Goal: Task Accomplishment & Management: Use online tool/utility

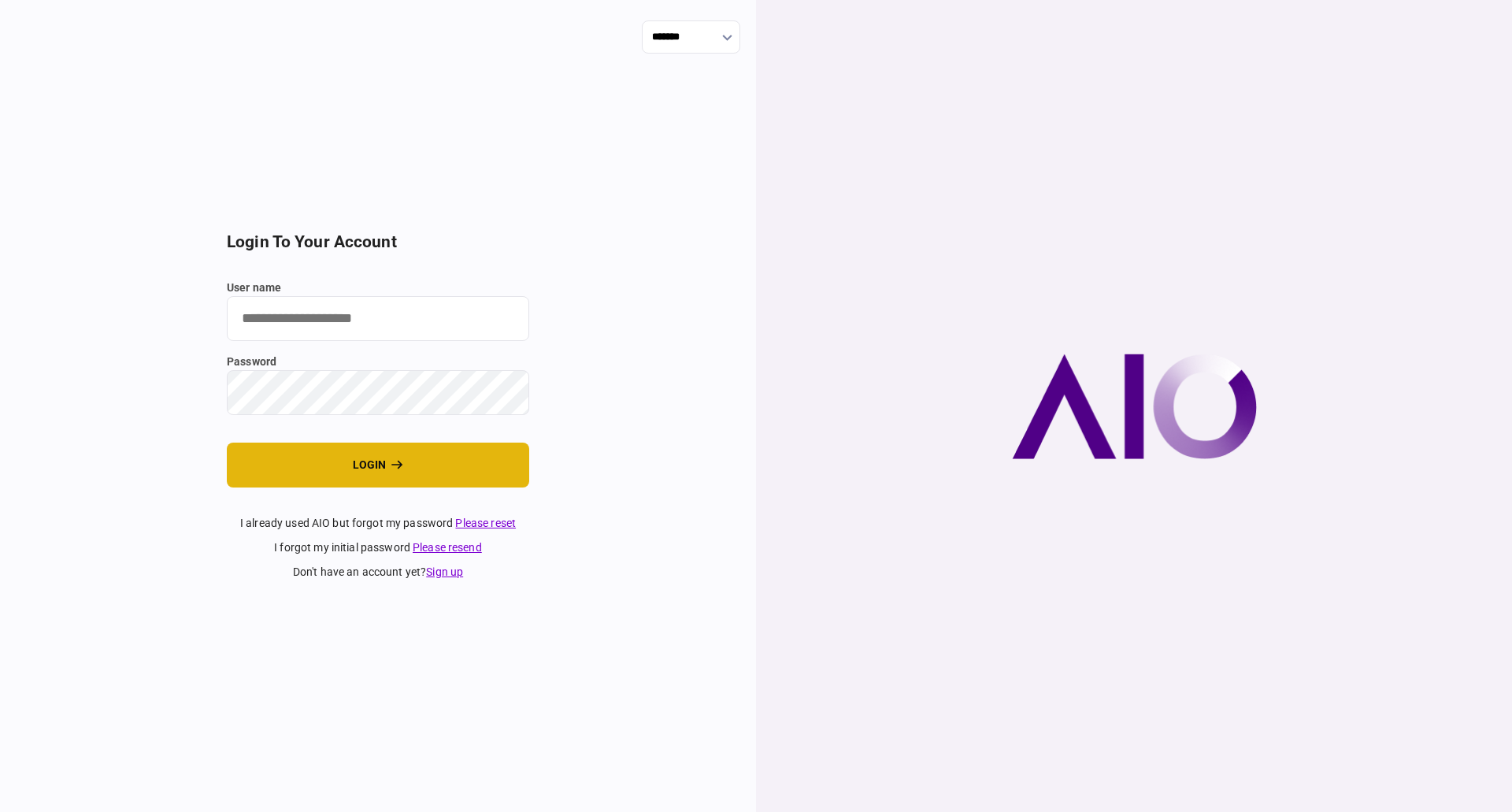
type input "**********"
click at [277, 466] on button "login" at bounding box center [378, 465] width 302 height 45
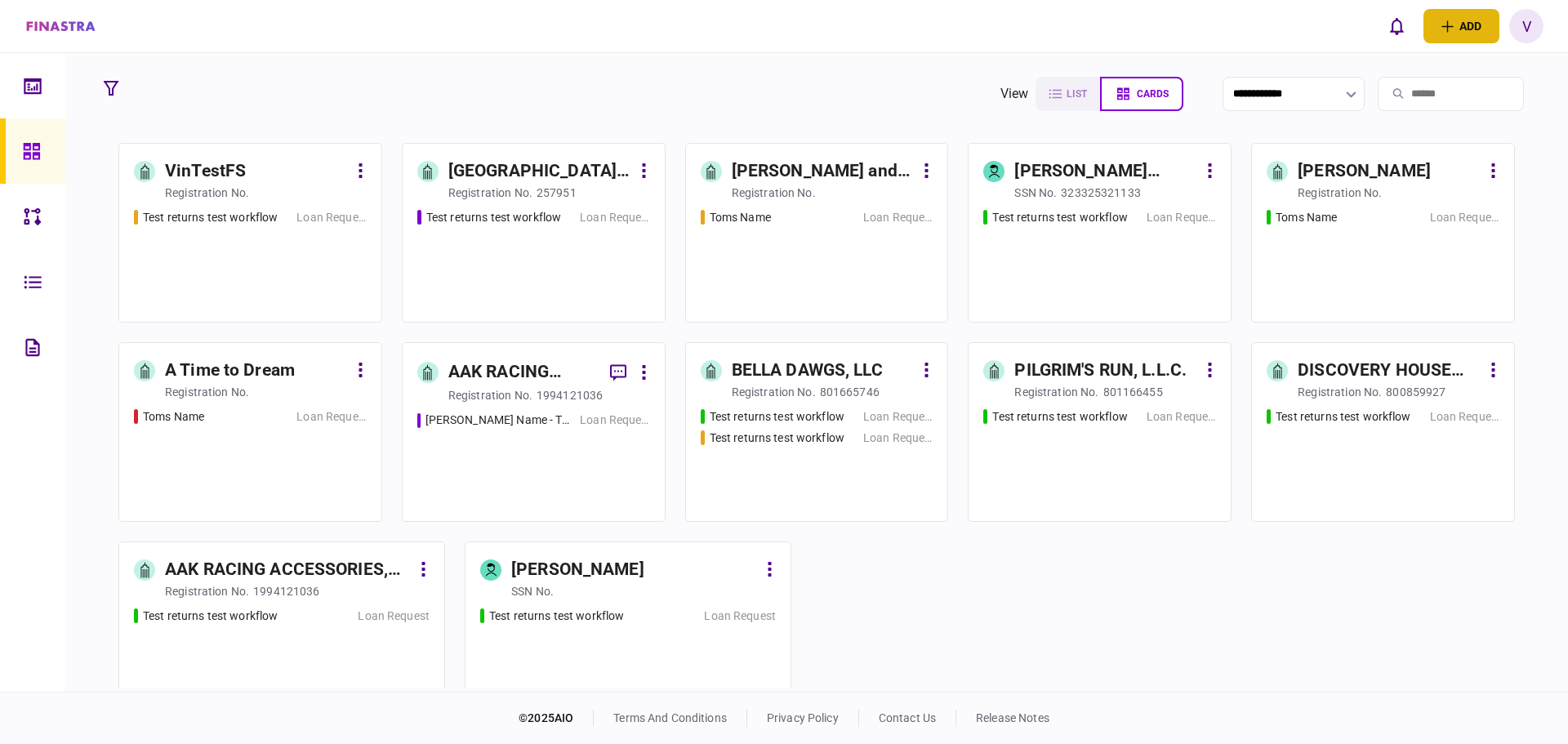
click at [1442, 34] on button "add" at bounding box center [1461, 26] width 76 height 34
click at [1354, 90] on icon "button" at bounding box center [1353, 90] width 11 height 13
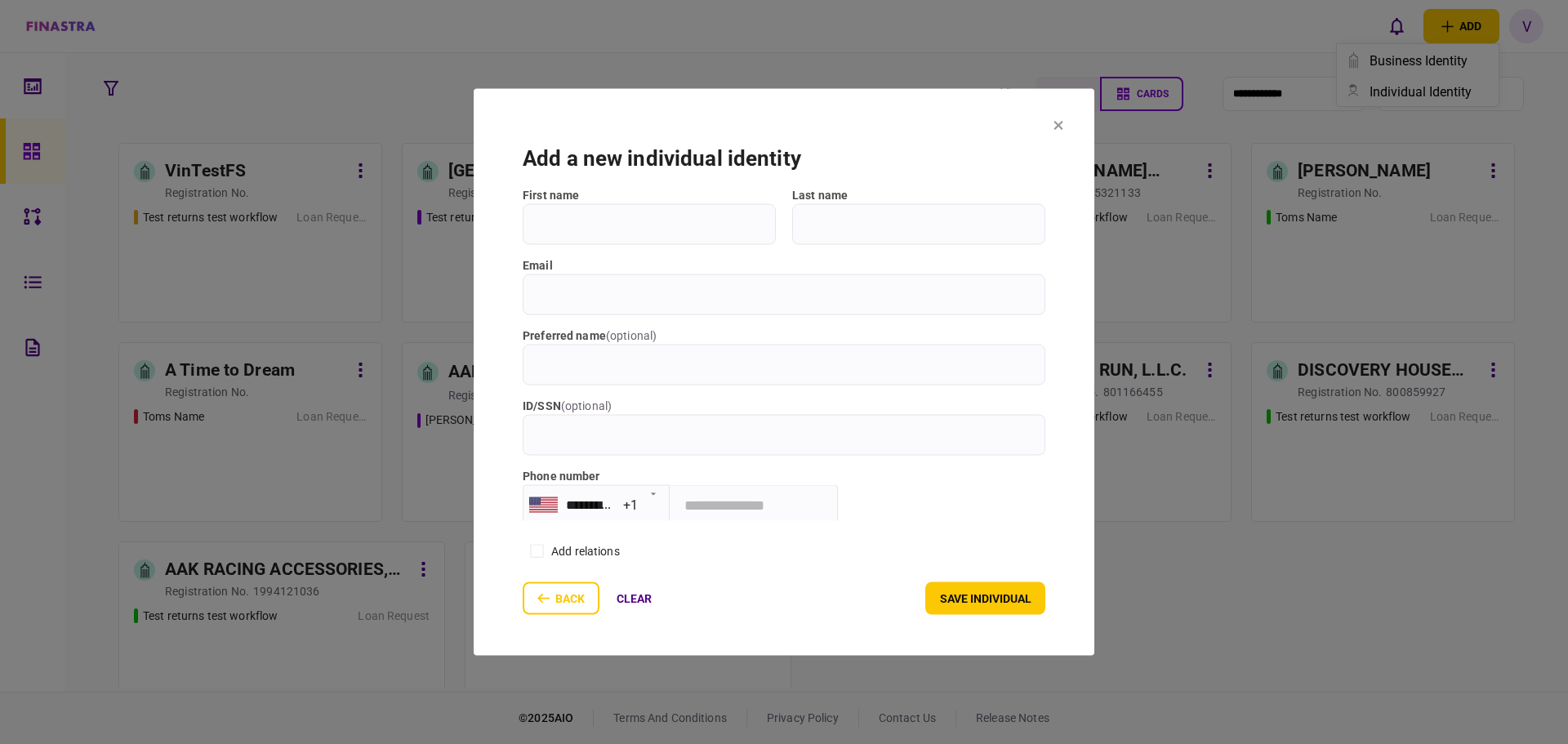
click at [634, 225] on input "First name" at bounding box center [649, 224] width 253 height 41
type input "*"
type input "**********"
click at [929, 223] on input "Last name" at bounding box center [918, 224] width 253 height 41
type input "*****"
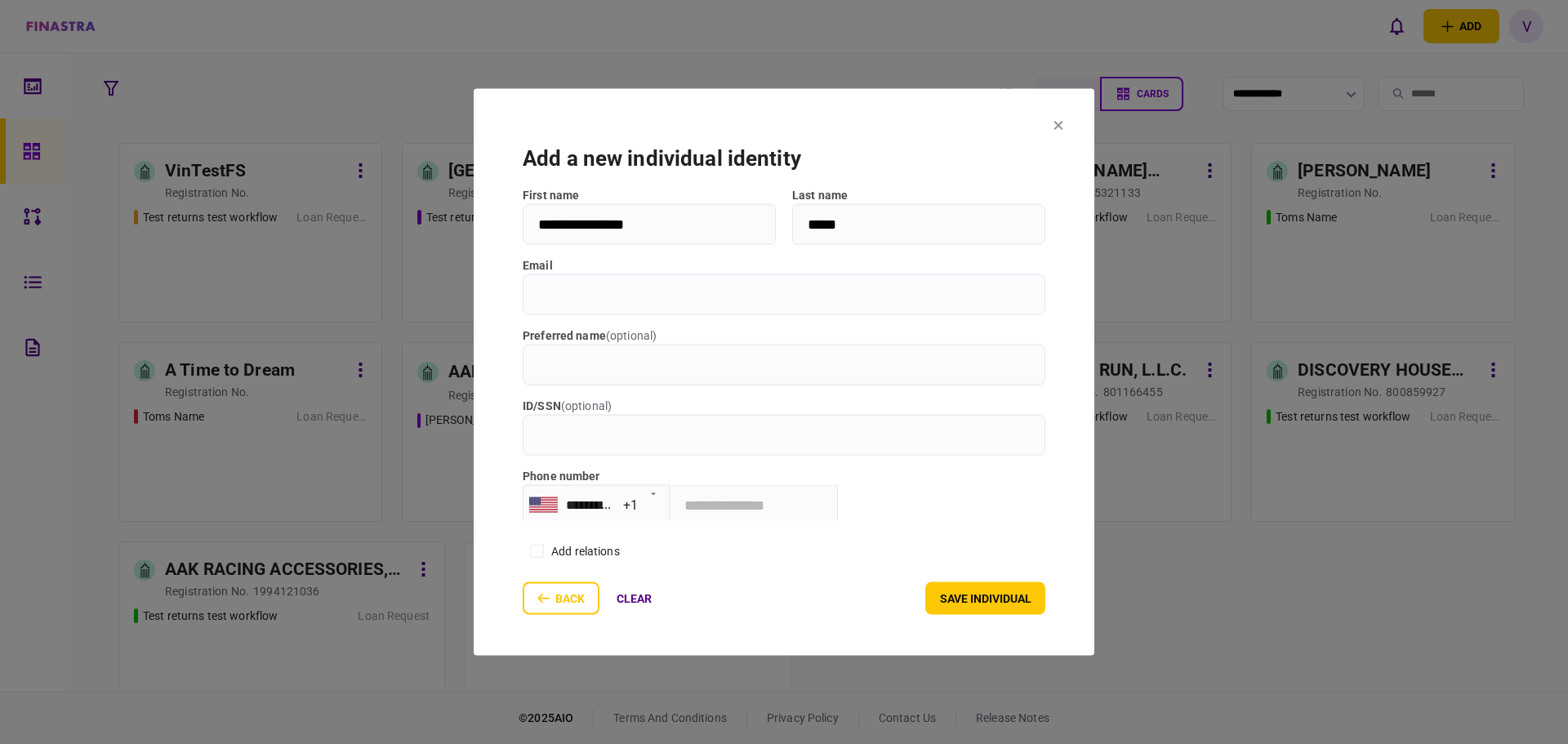
click at [748, 296] on input "email" at bounding box center [784, 294] width 523 height 41
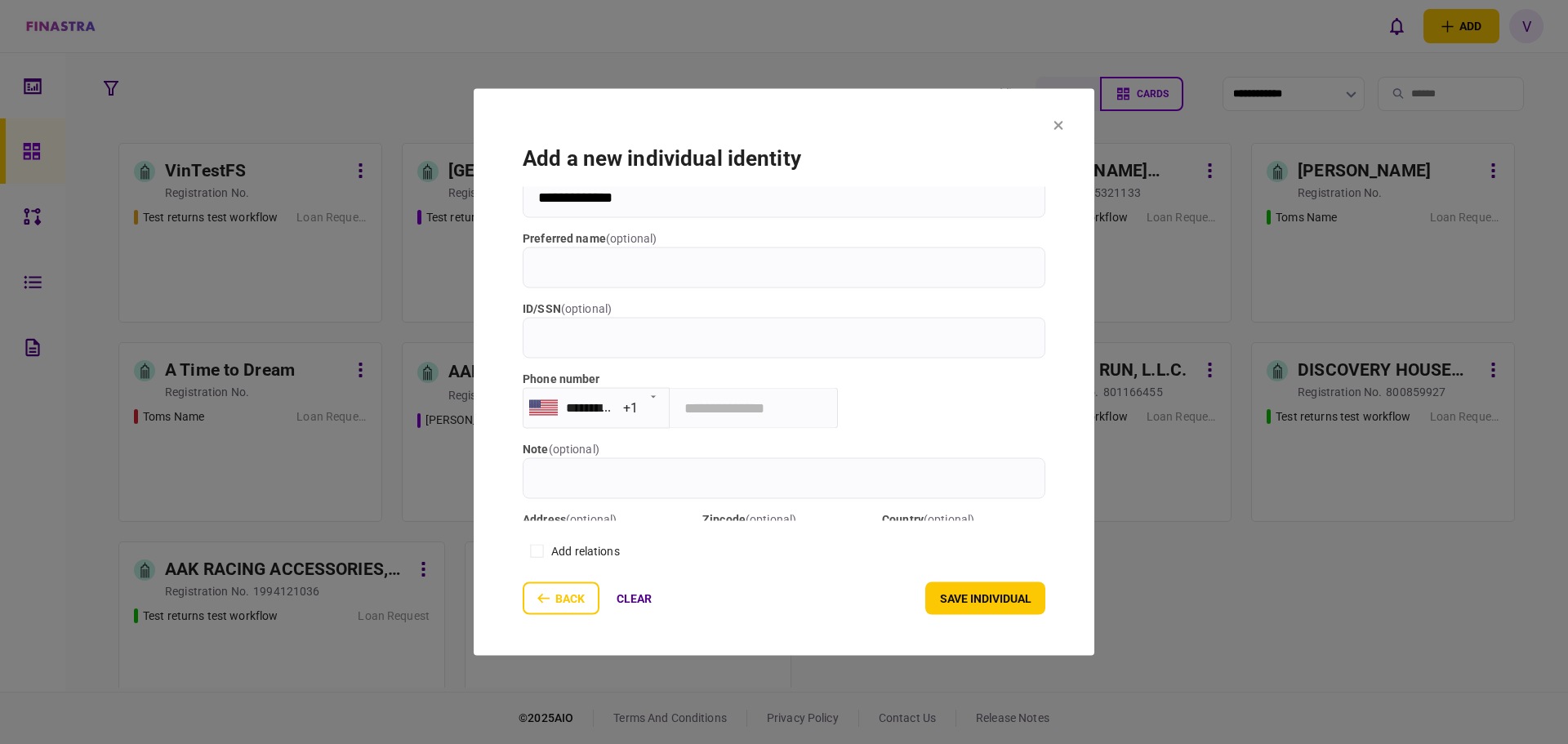
scroll to position [134, 0]
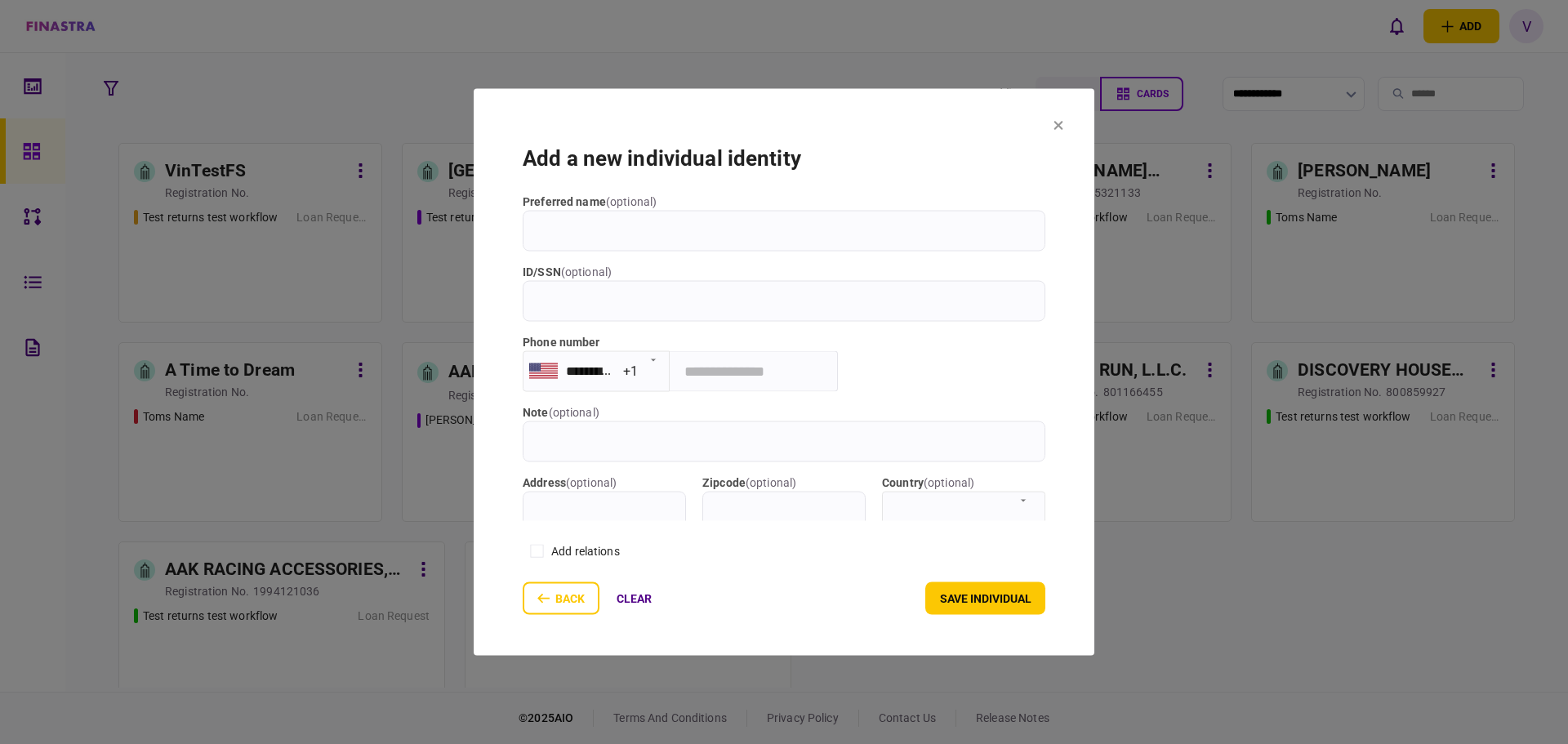
type input "**********"
click at [714, 376] on input "tel" at bounding box center [754, 371] width 169 height 41
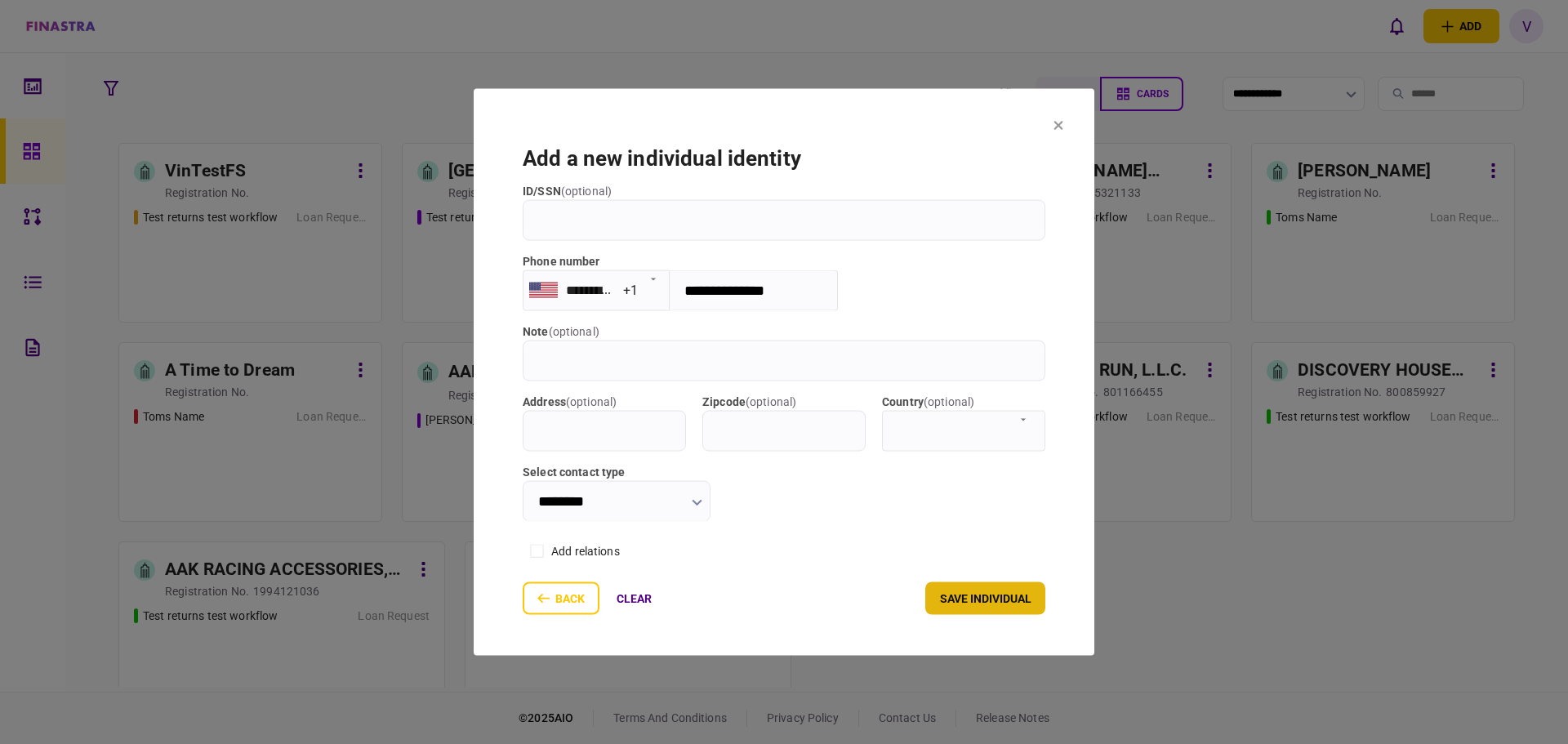
type input "**********"
click at [958, 604] on button "save individual" at bounding box center [985, 598] width 120 height 33
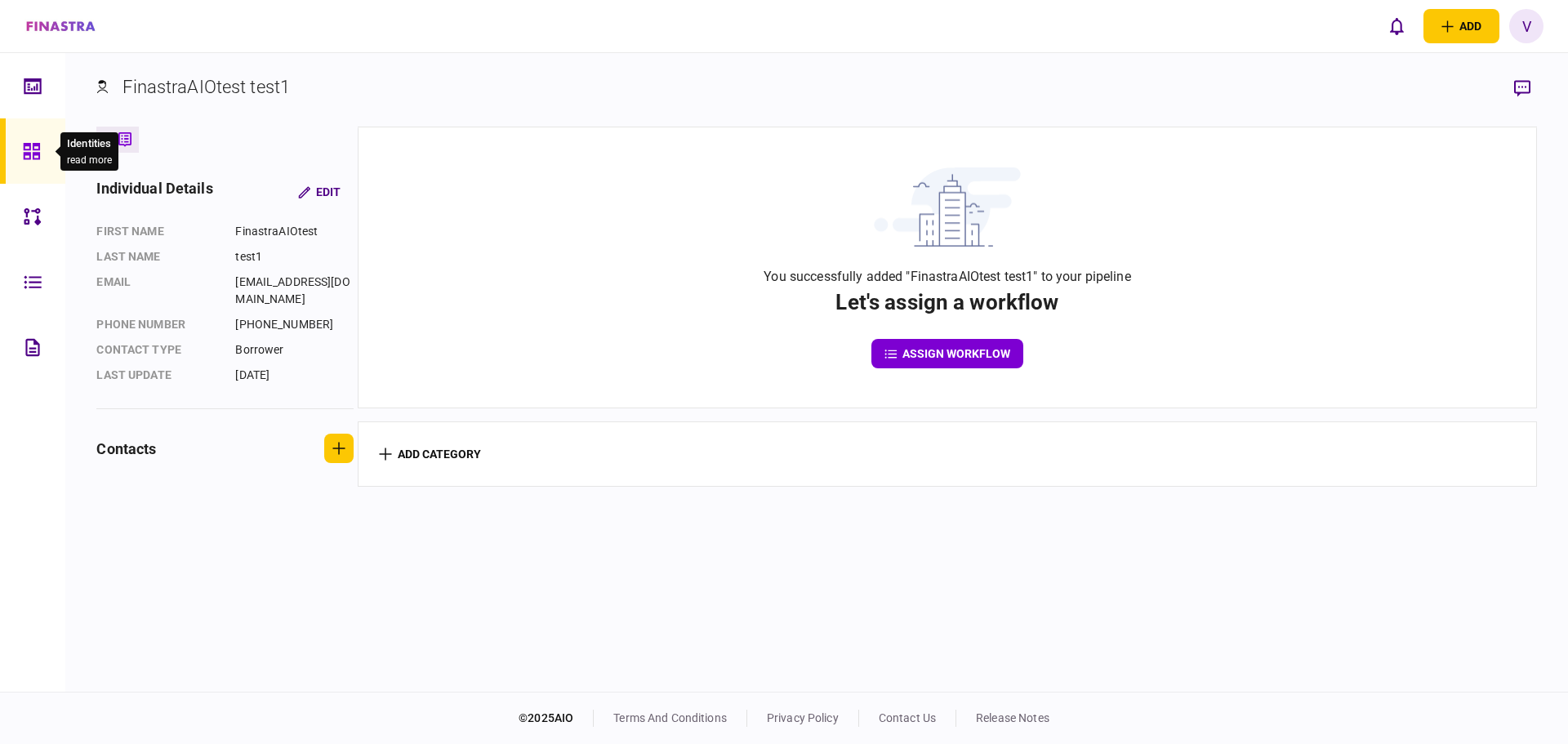
click at [36, 147] on icon at bounding box center [31, 152] width 18 height 19
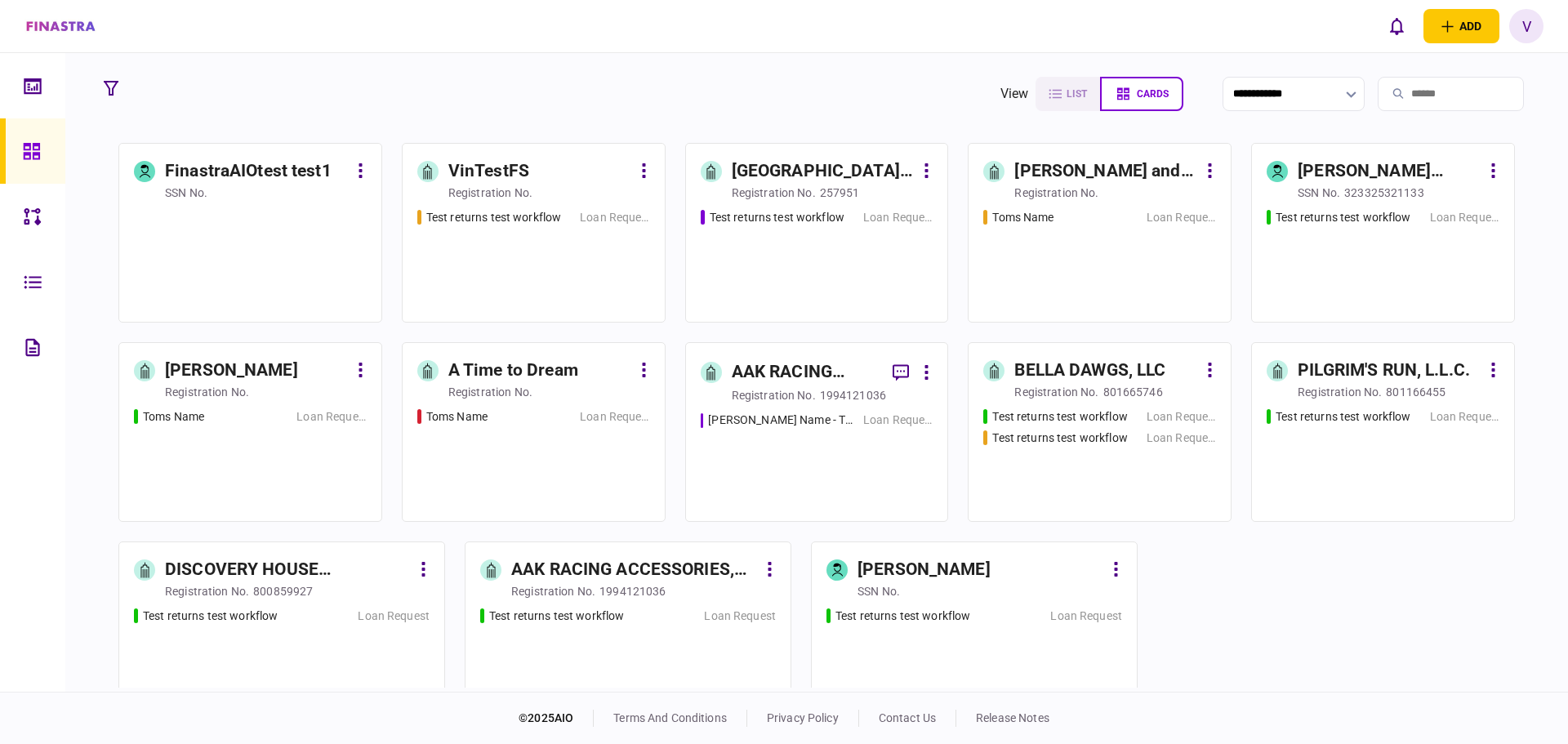
click at [352, 170] on div "FinastraAIOtest test1 SSN no." at bounding box center [250, 180] width 233 height 42
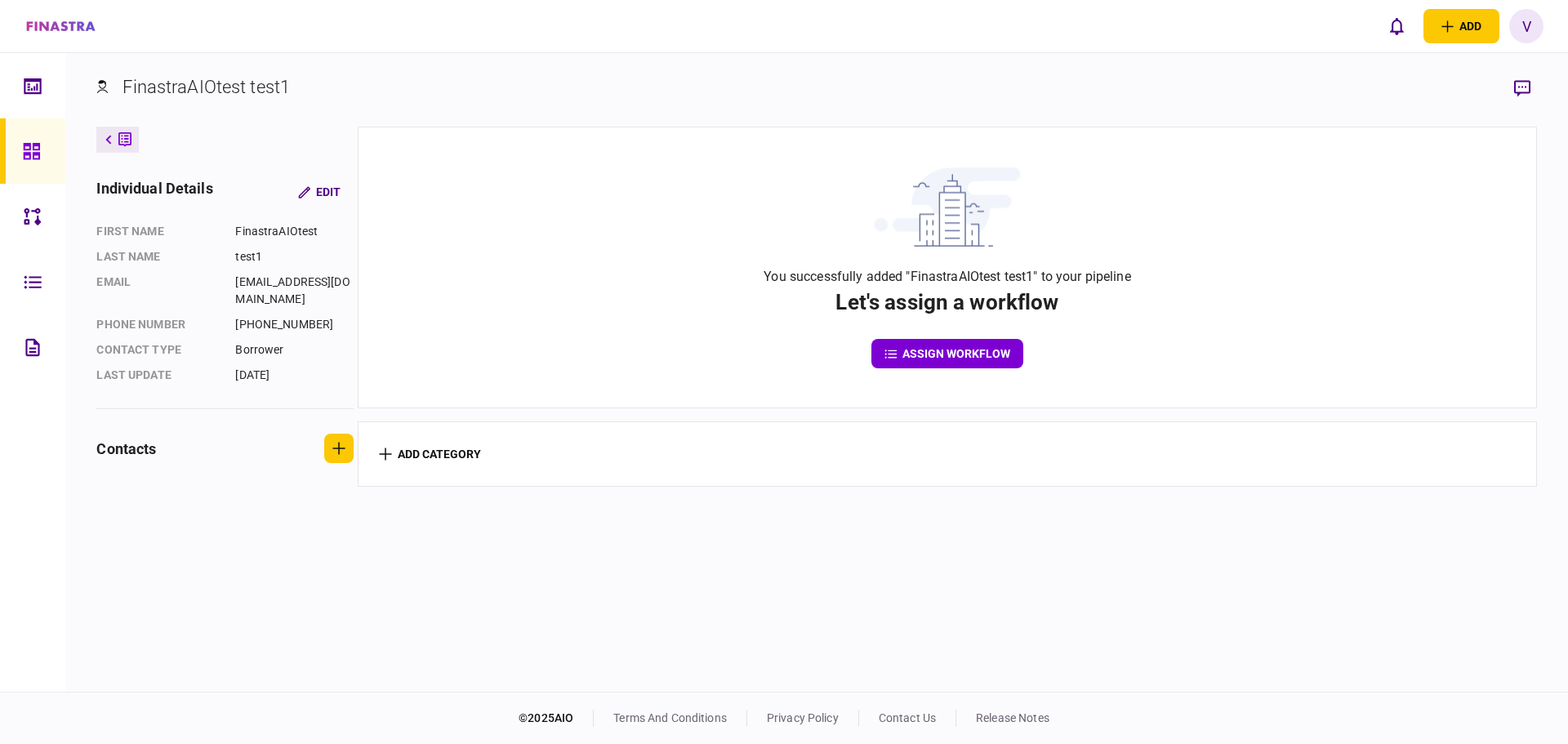
click at [926, 354] on button "assign workflow" at bounding box center [947, 353] width 152 height 30
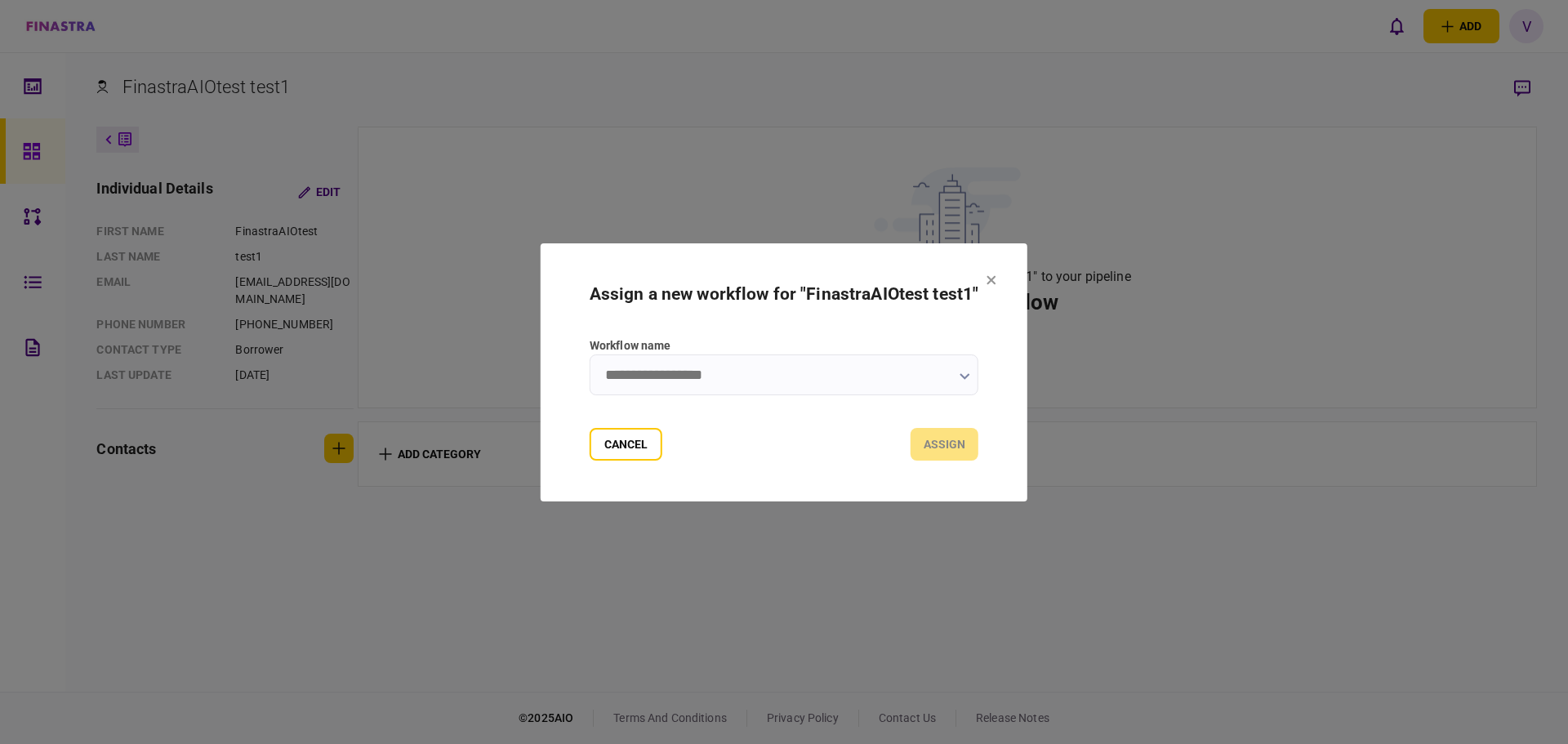
click at [824, 375] on input "Workflow name" at bounding box center [784, 375] width 389 height 41
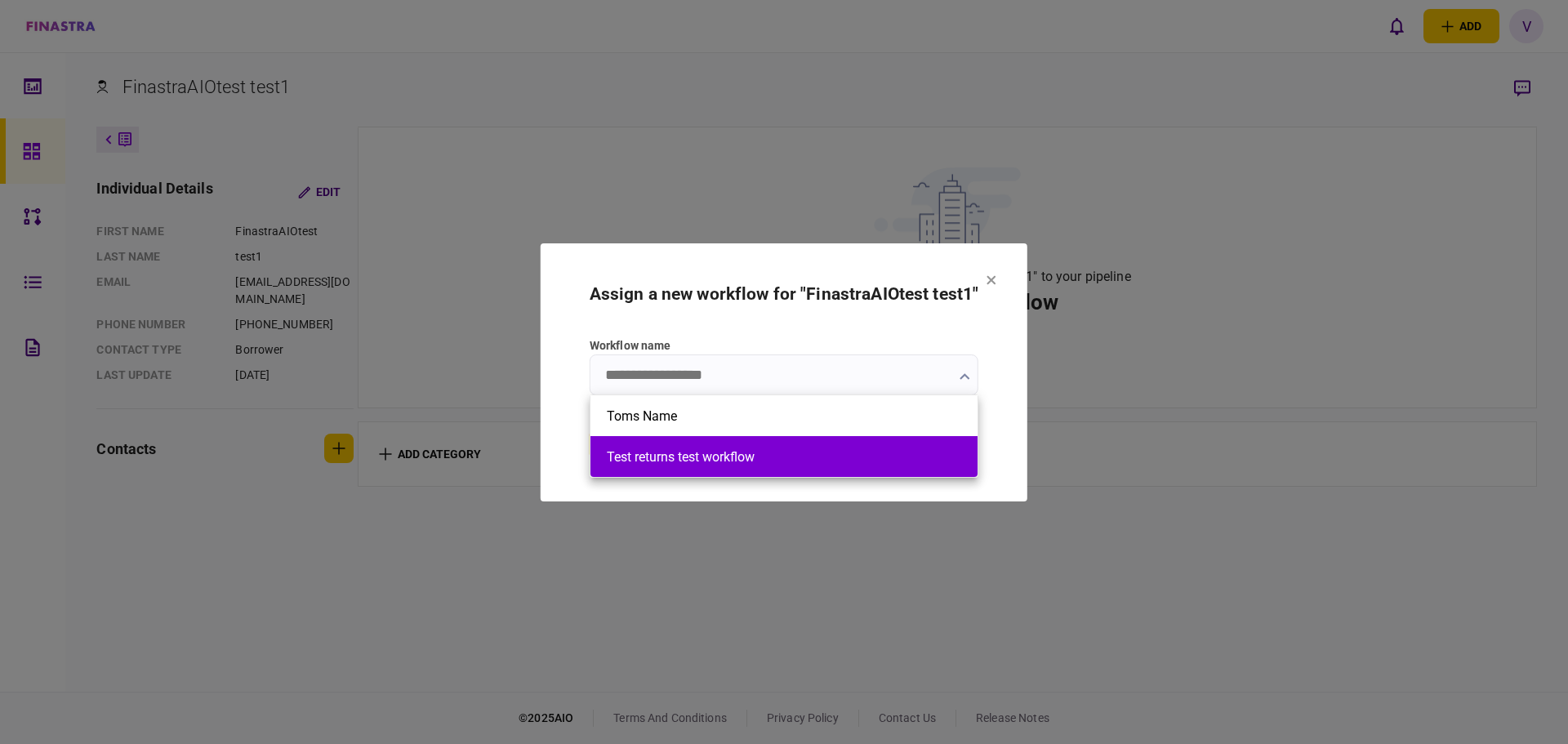
click at [685, 456] on button "Test returns test workflow" at bounding box center [784, 457] width 354 height 15
type input "**********"
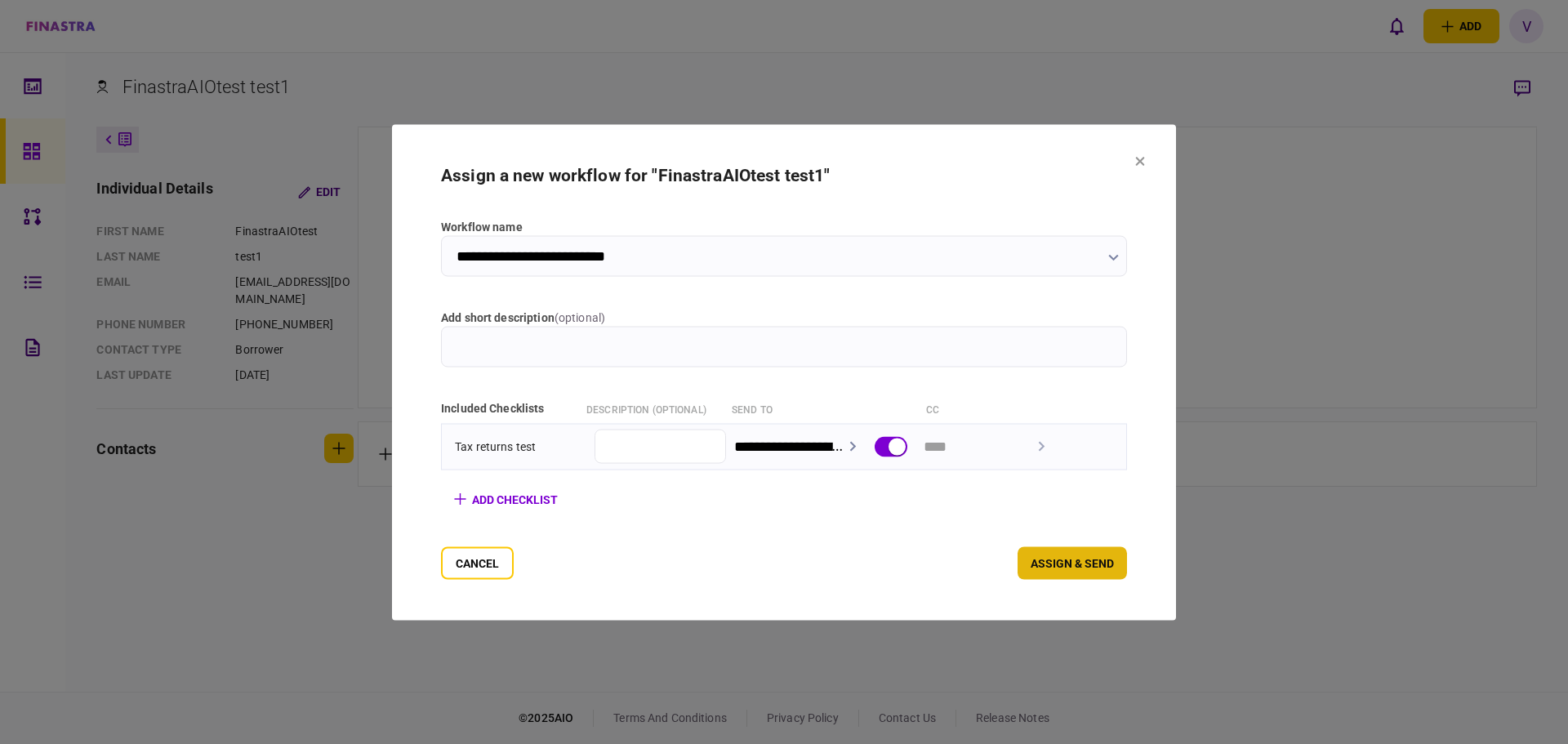
click at [1090, 559] on button "assign & send" at bounding box center [1072, 563] width 109 height 33
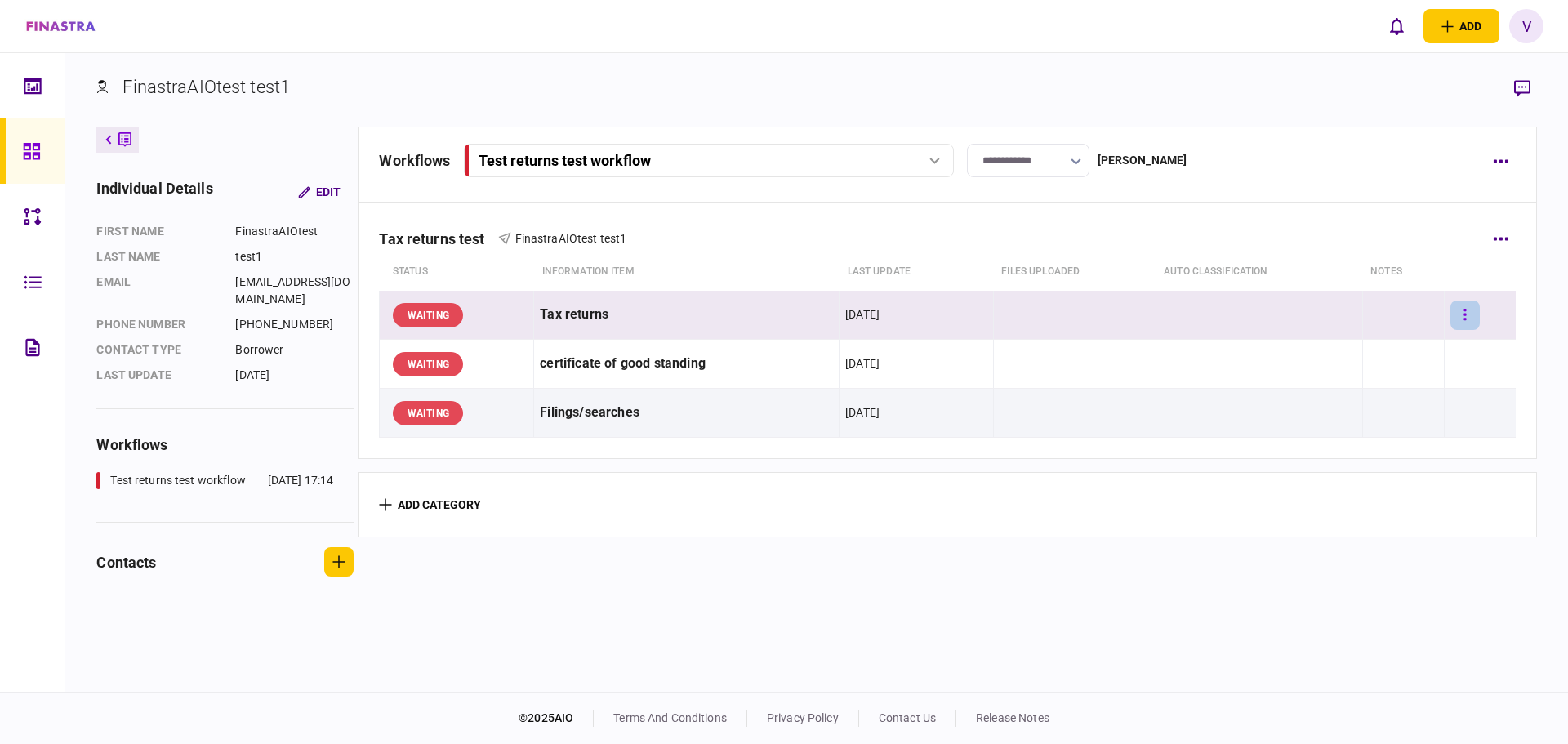
click at [1464, 311] on icon "button" at bounding box center [1465, 314] width 3 height 15
click at [1501, 165] on div at bounding box center [784, 372] width 1568 height 744
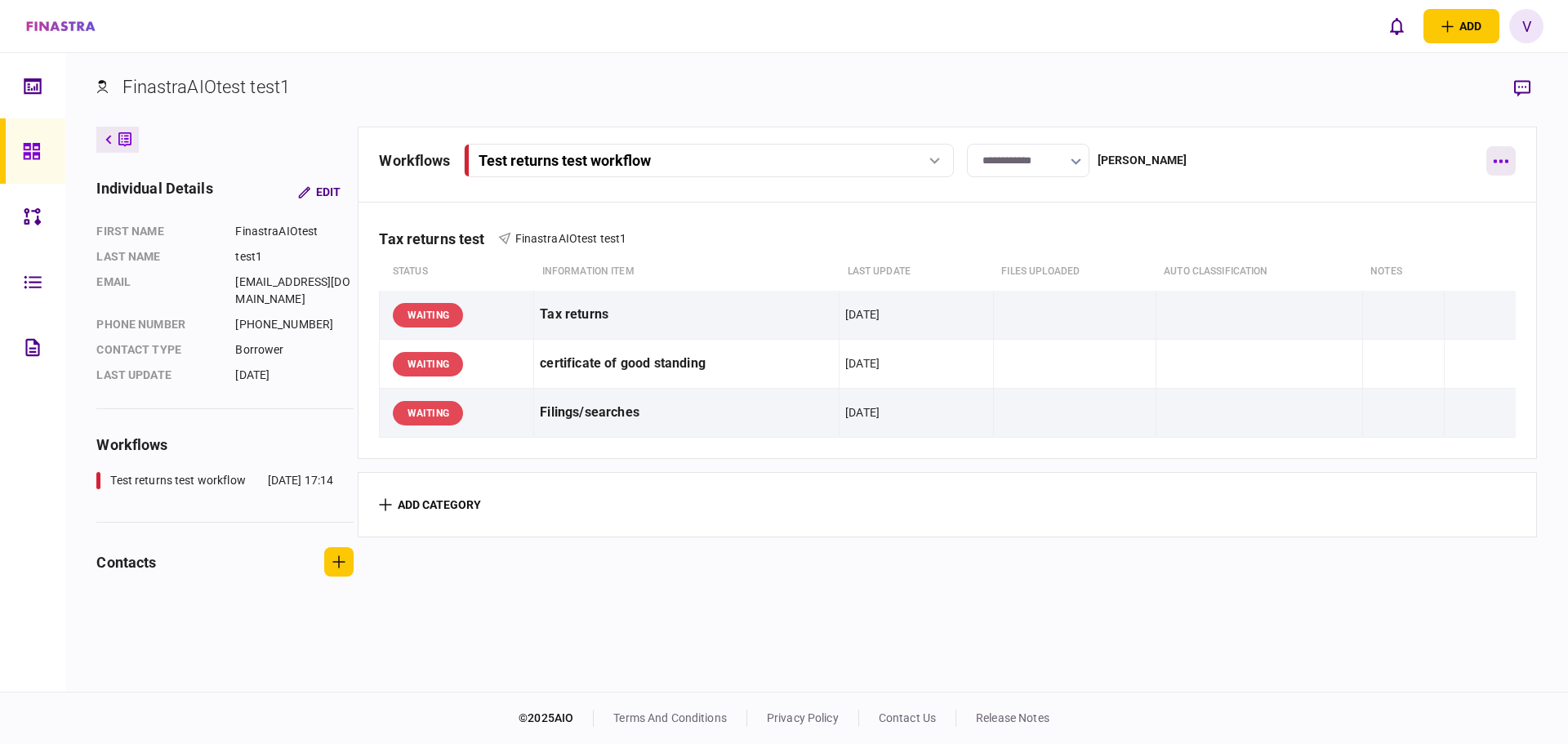
click at [1502, 153] on button "button" at bounding box center [1501, 161] width 30 height 30
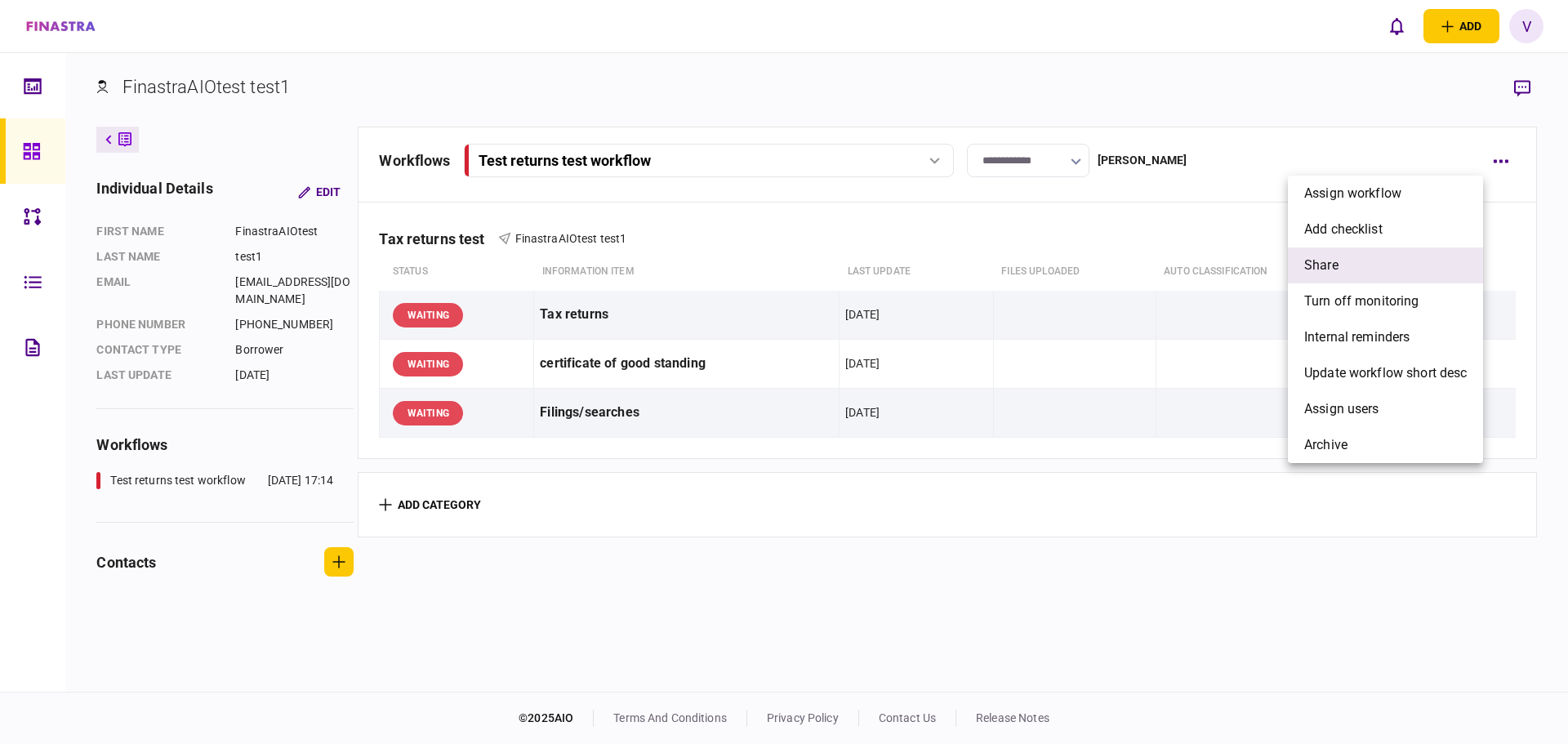
click at [1317, 274] on span "share" at bounding box center [1321, 265] width 34 height 19
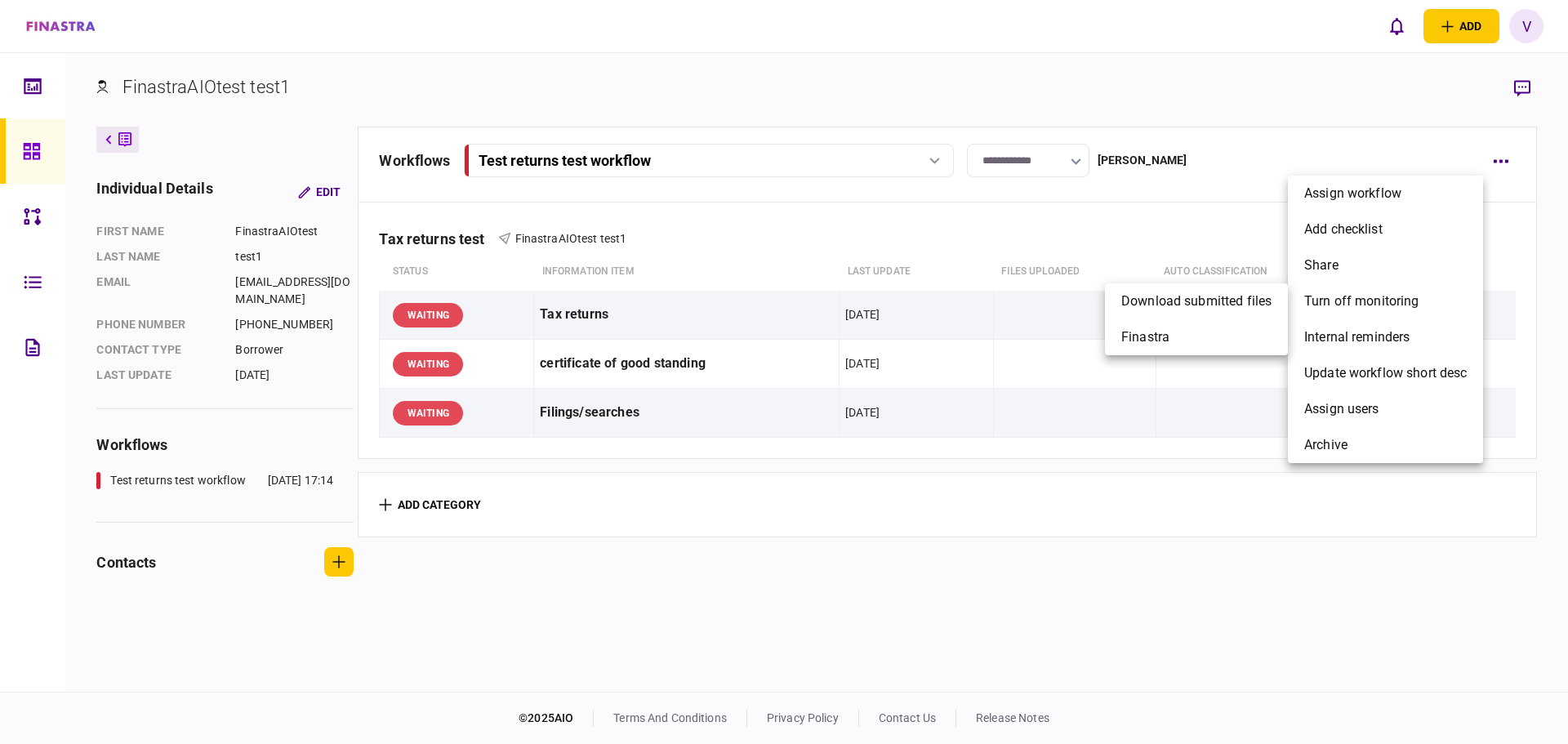
click at [1206, 468] on div at bounding box center [784, 372] width 1568 height 744
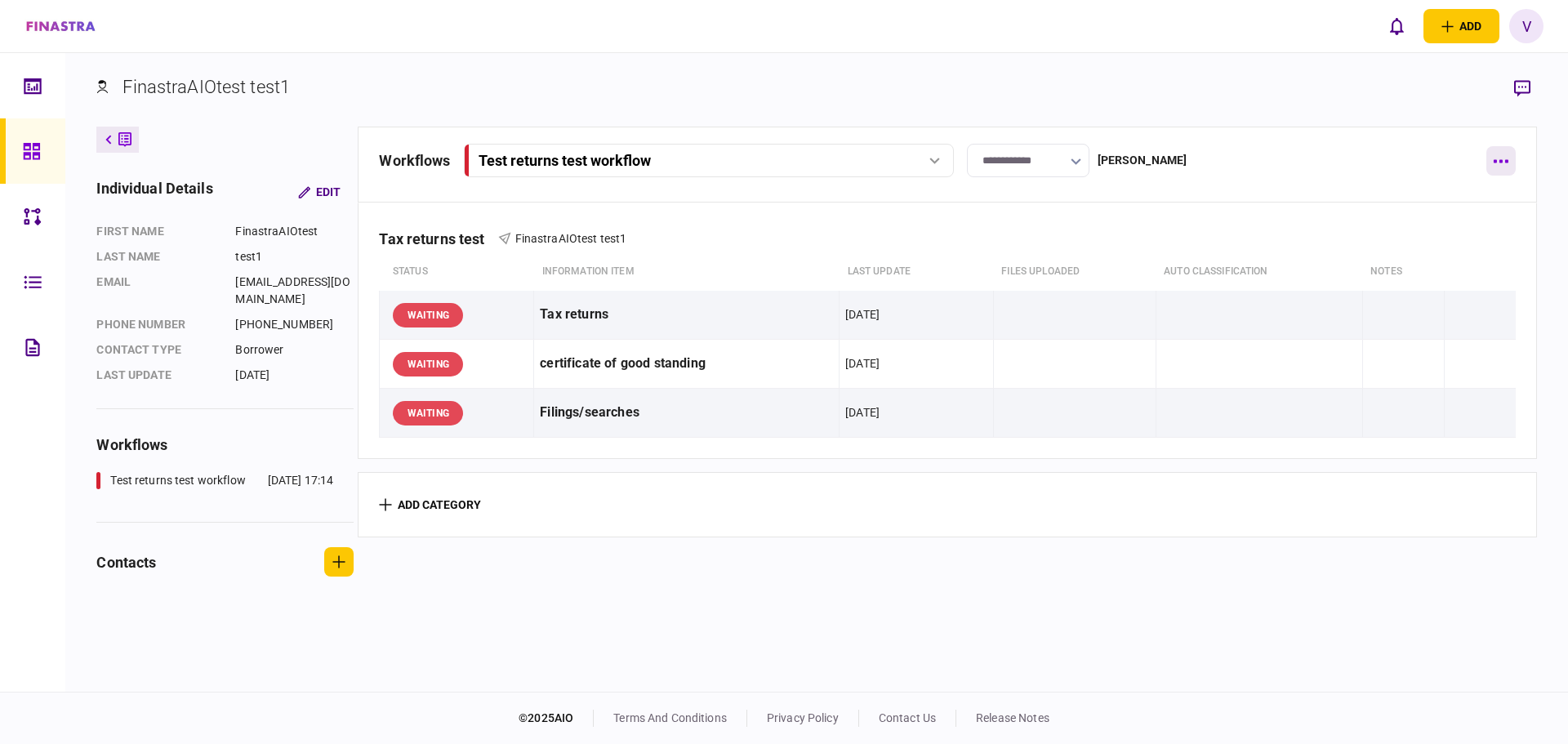
click at [1490, 165] on button "button" at bounding box center [1501, 161] width 30 height 30
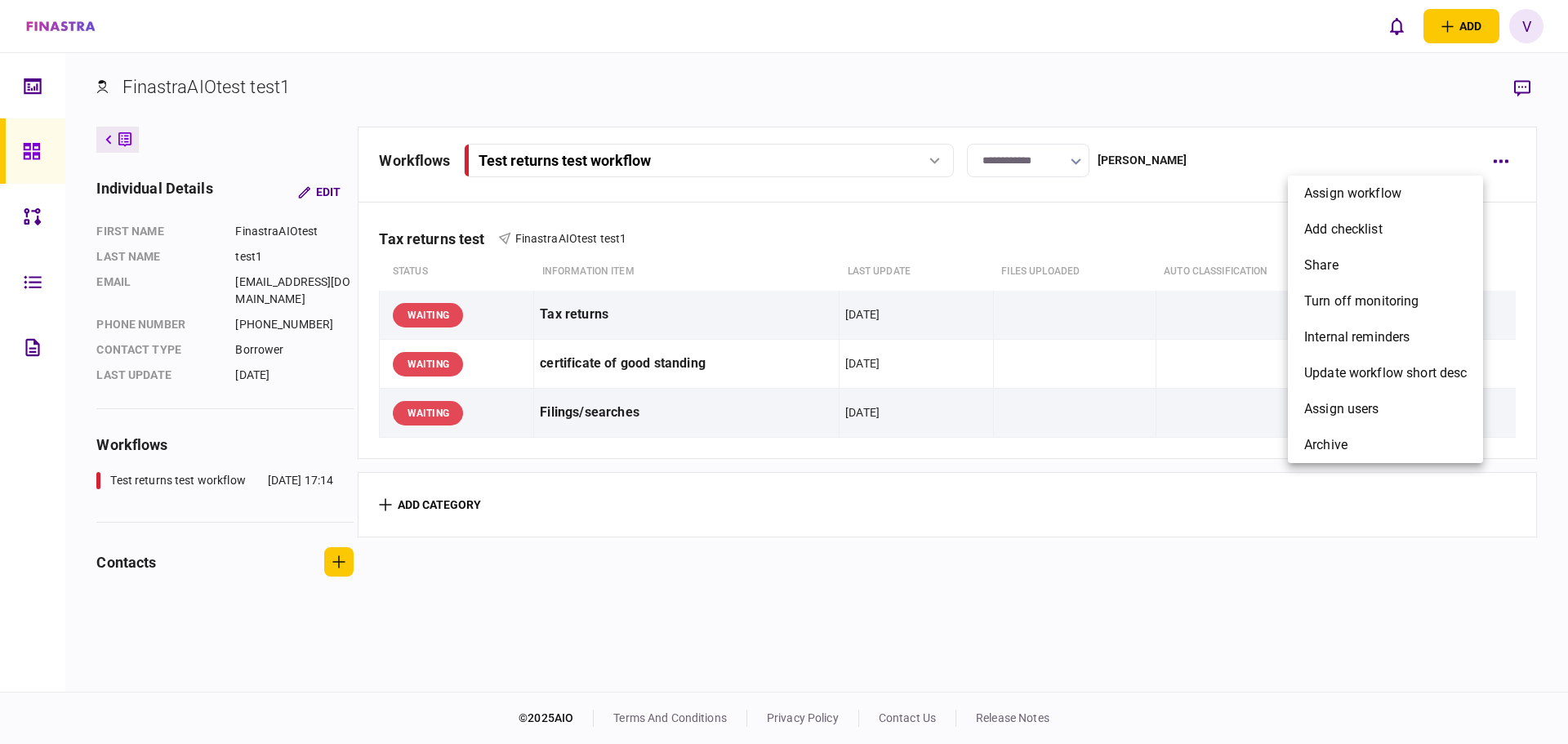
click at [1216, 375] on div at bounding box center [784, 372] width 1568 height 744
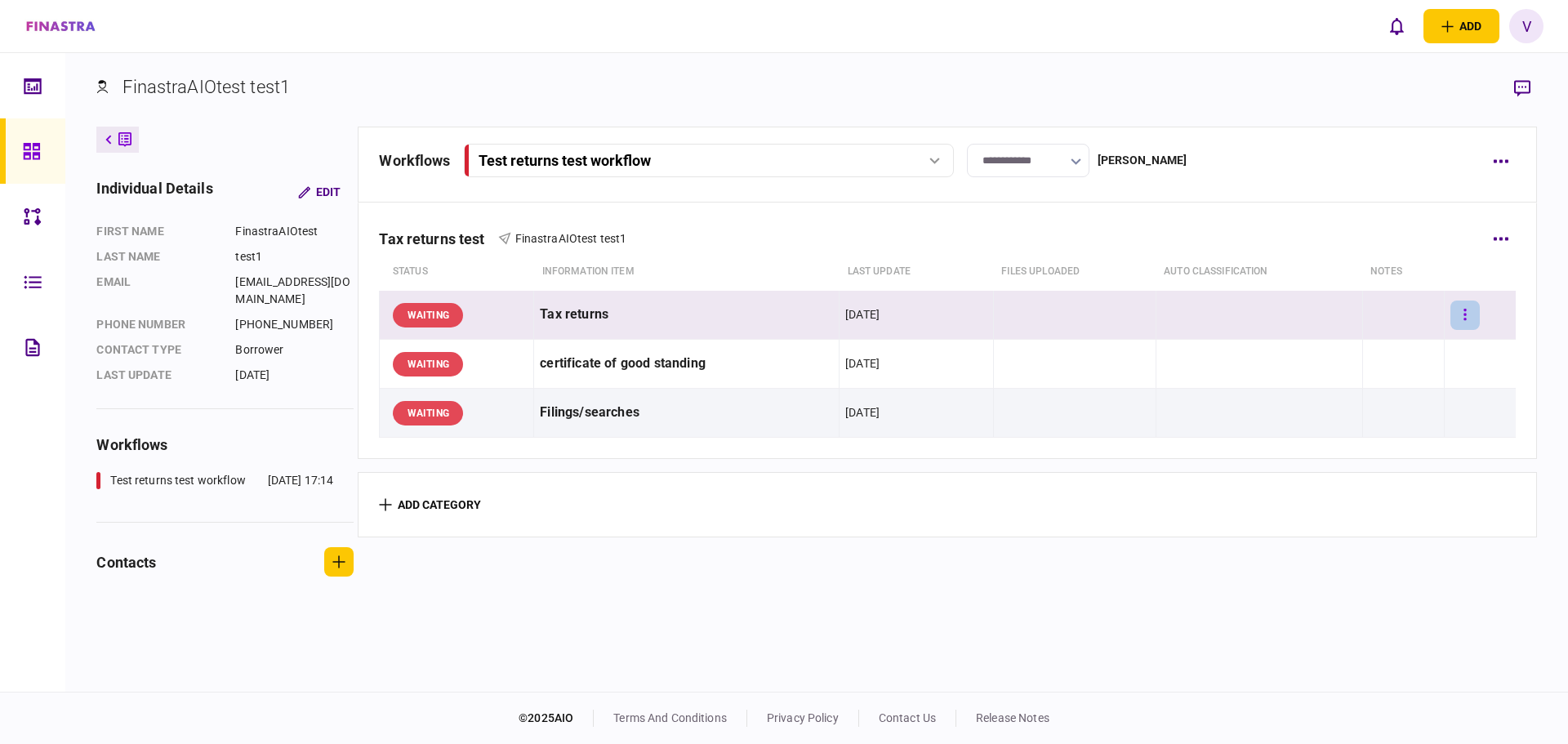
click at [1460, 317] on button "button" at bounding box center [1465, 315] width 30 height 30
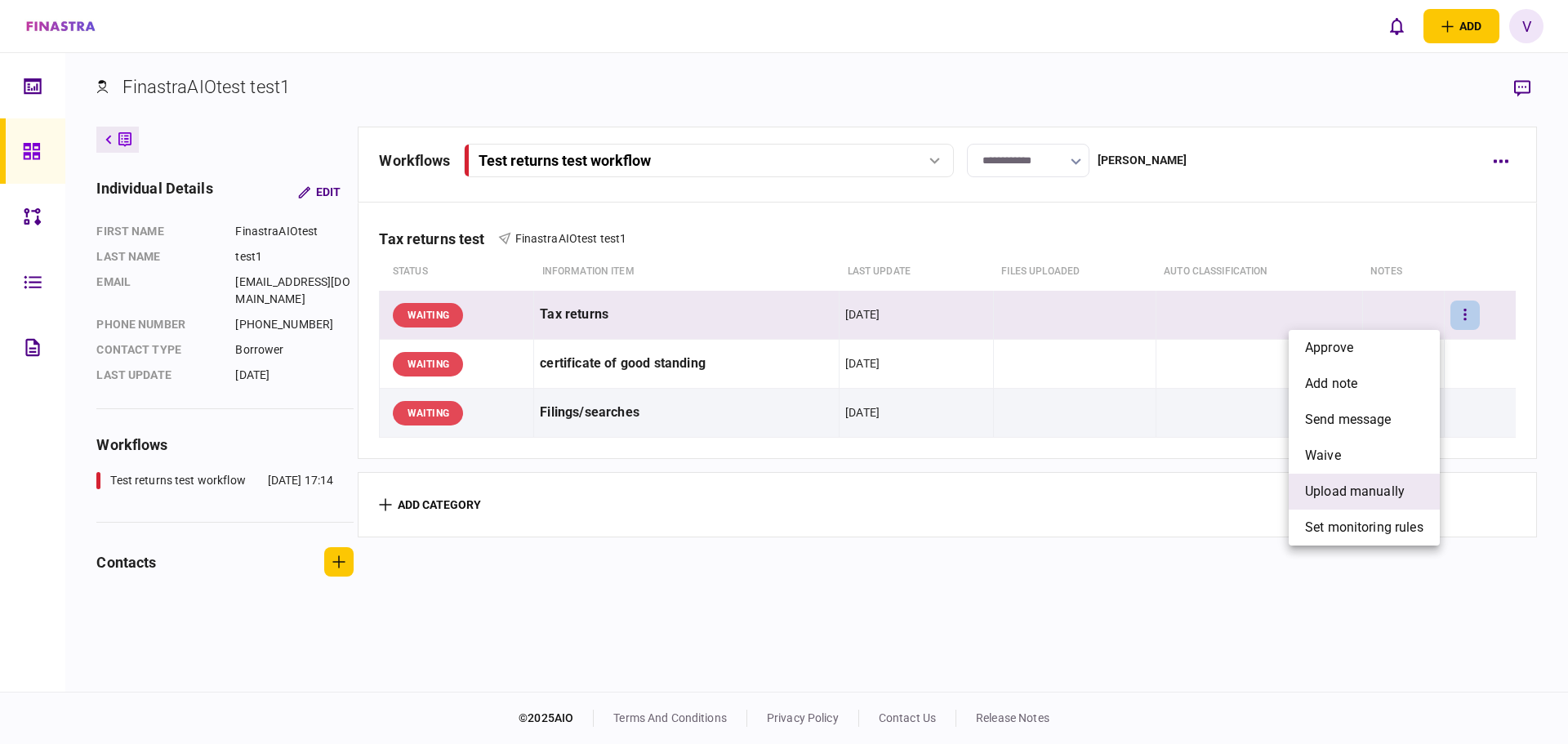
click at [1349, 483] on span "upload manually" at bounding box center [1355, 491] width 100 height 19
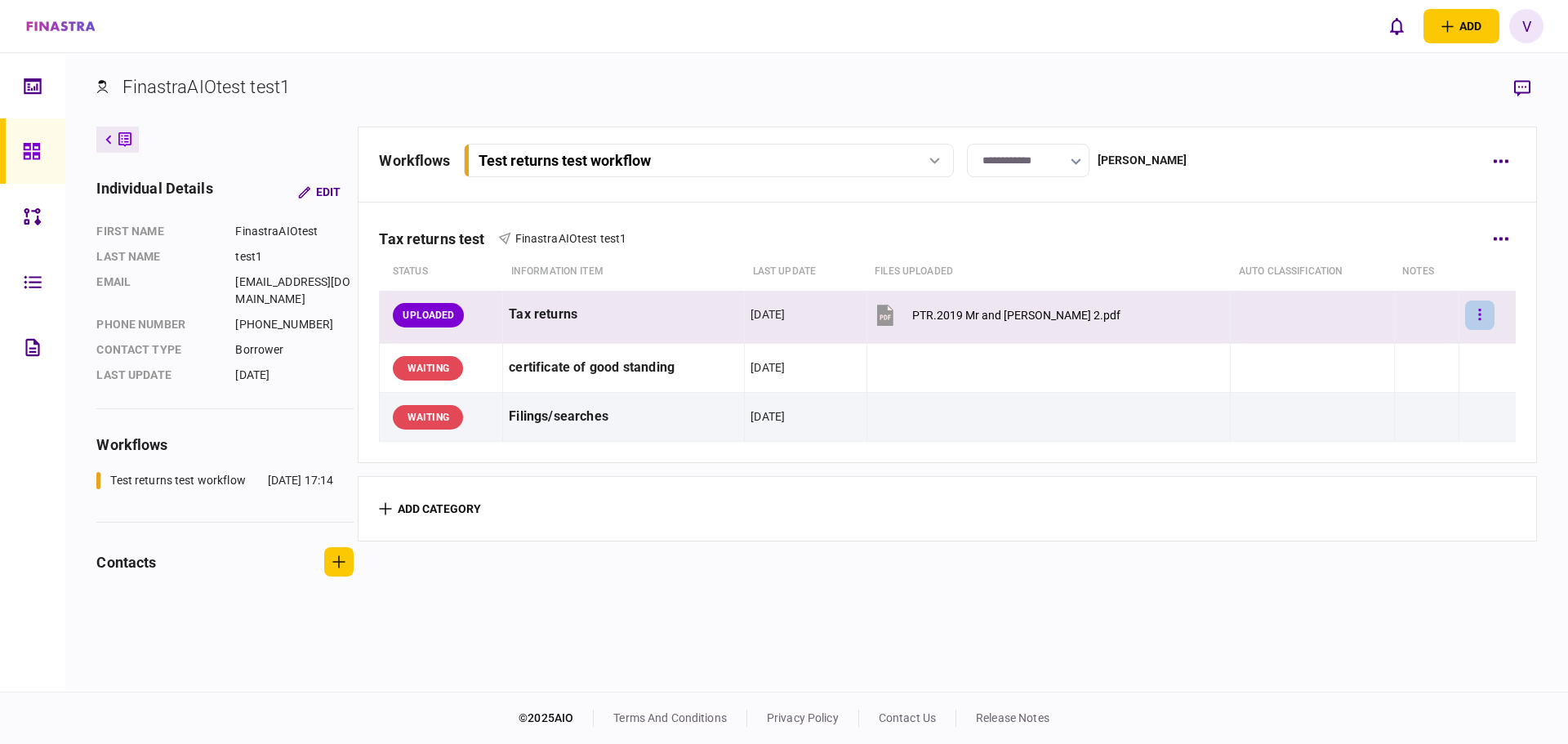
click at [1479, 315] on icon "button" at bounding box center [1480, 314] width 3 height 11
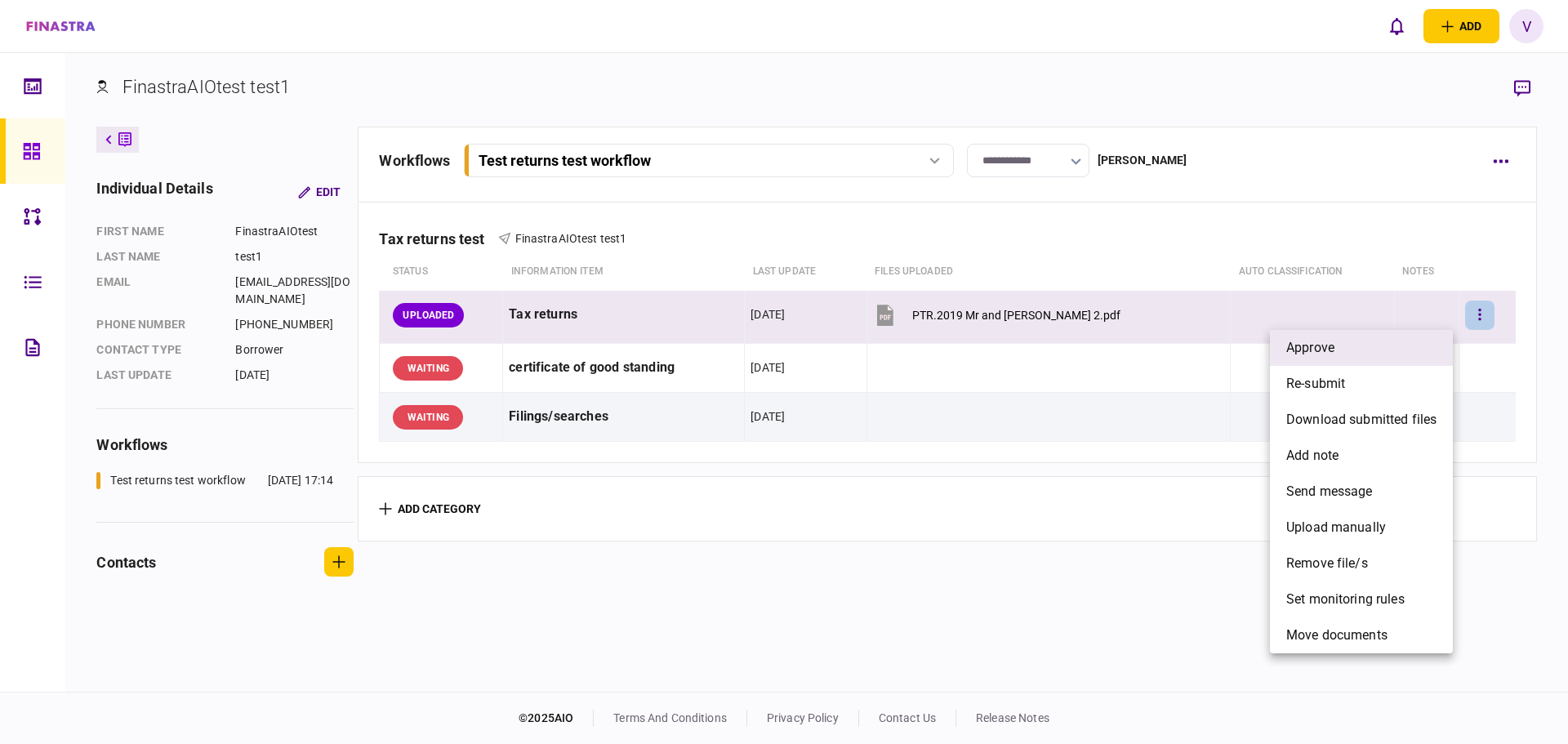
click at [1399, 346] on li "approve" at bounding box center [1361, 347] width 183 height 36
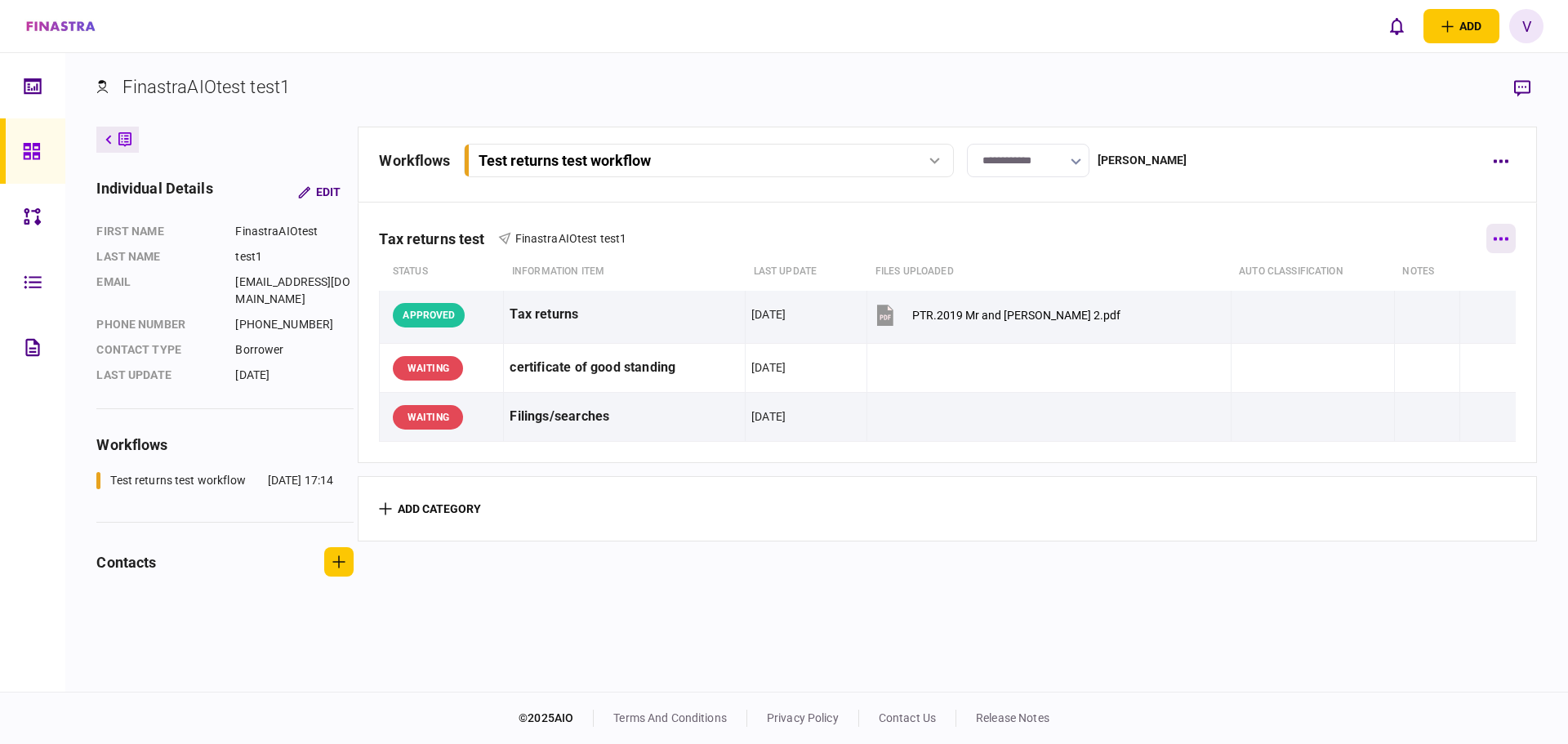
click at [1499, 237] on icon "button" at bounding box center [1500, 239] width 15 height 4
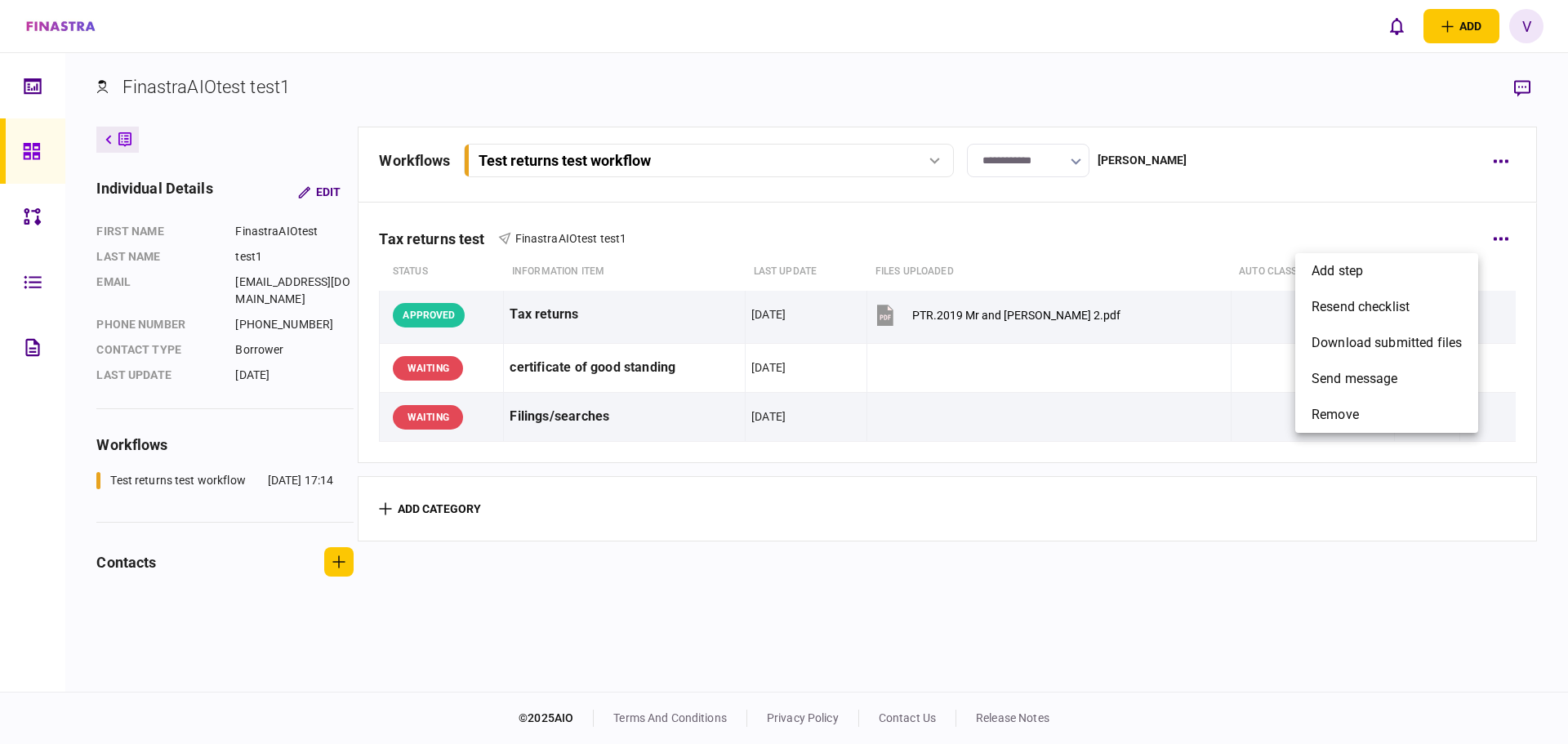
click at [1504, 161] on div at bounding box center [784, 372] width 1568 height 744
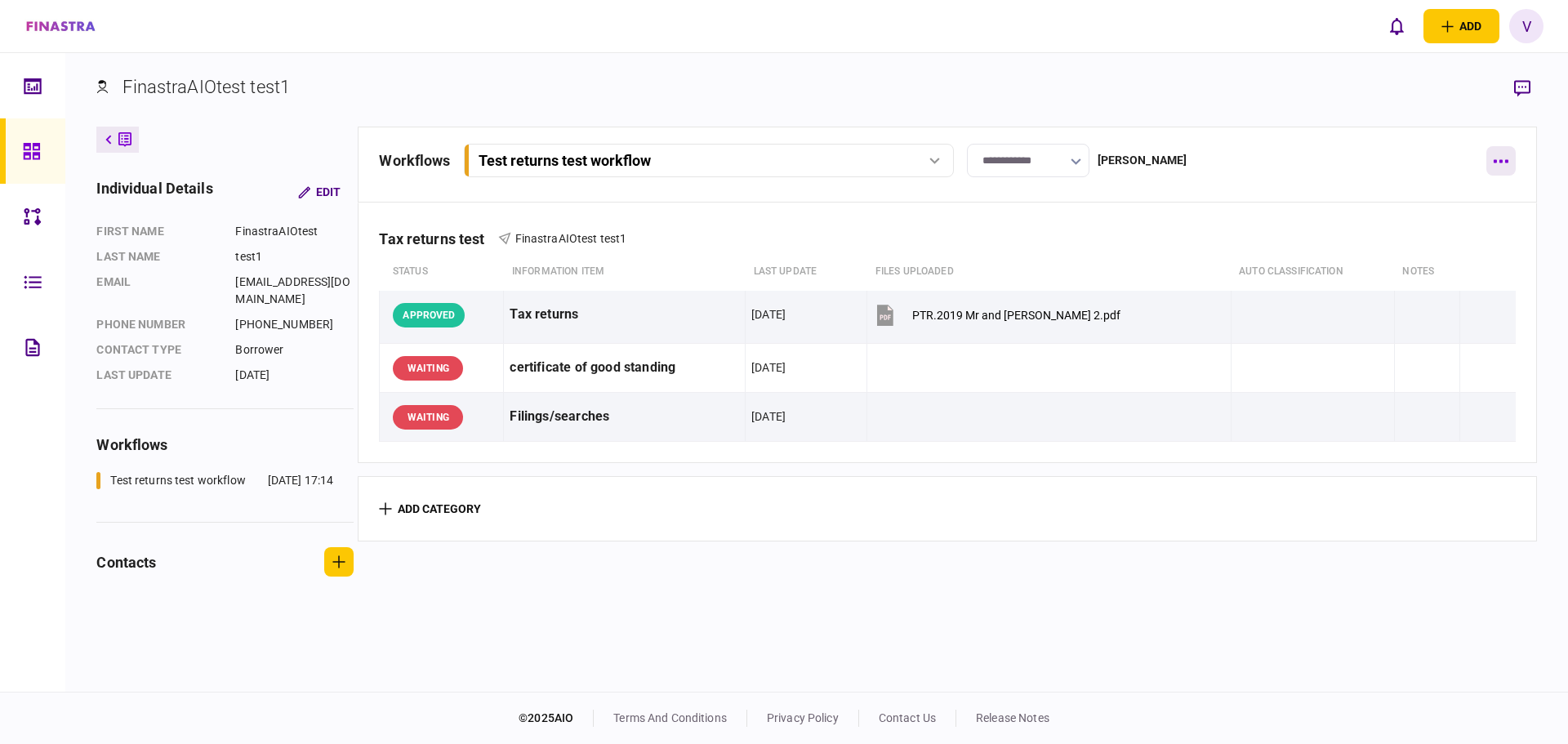
click at [1502, 161] on icon "button" at bounding box center [1500, 161] width 15 height 4
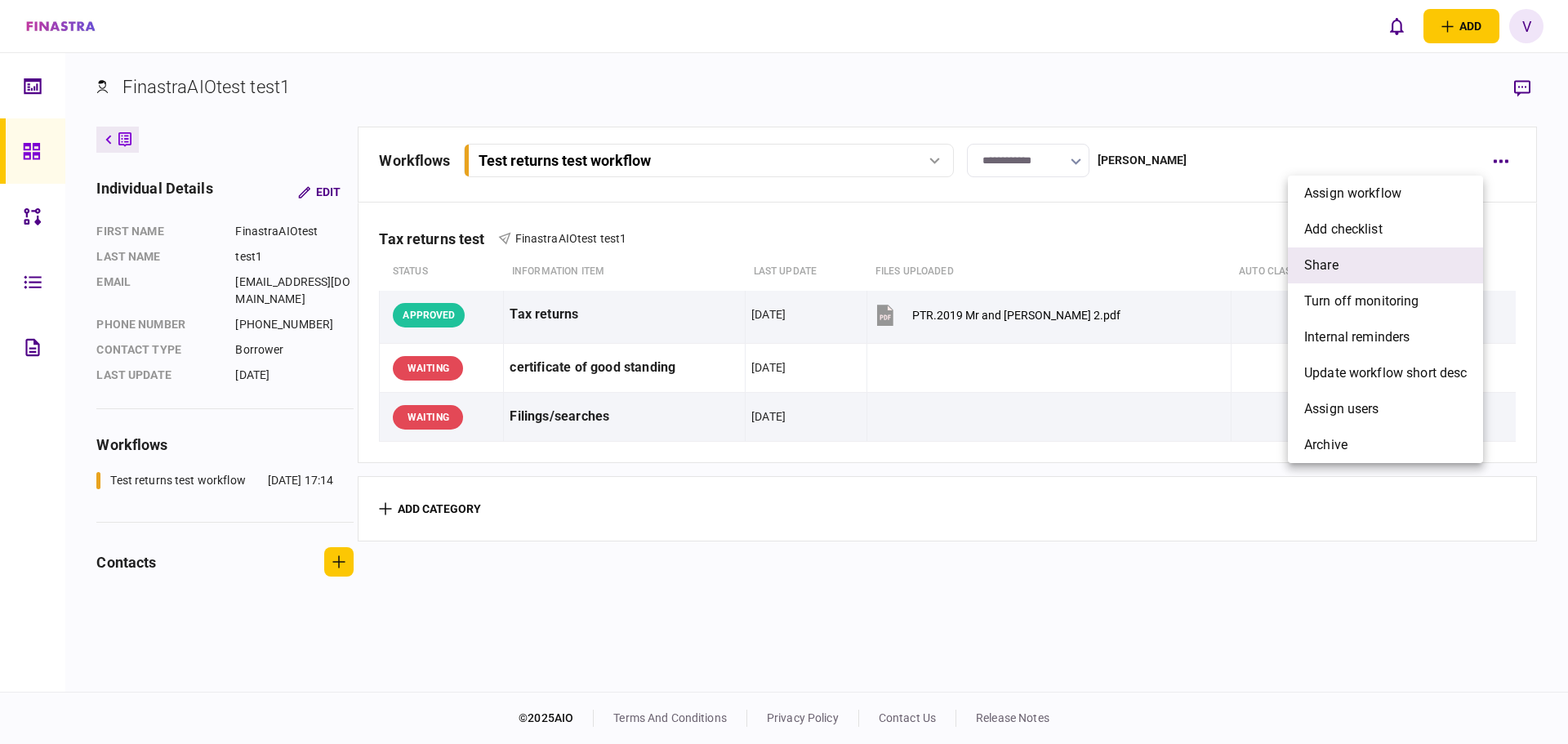
click at [1359, 259] on li "share" at bounding box center [1385, 265] width 195 height 36
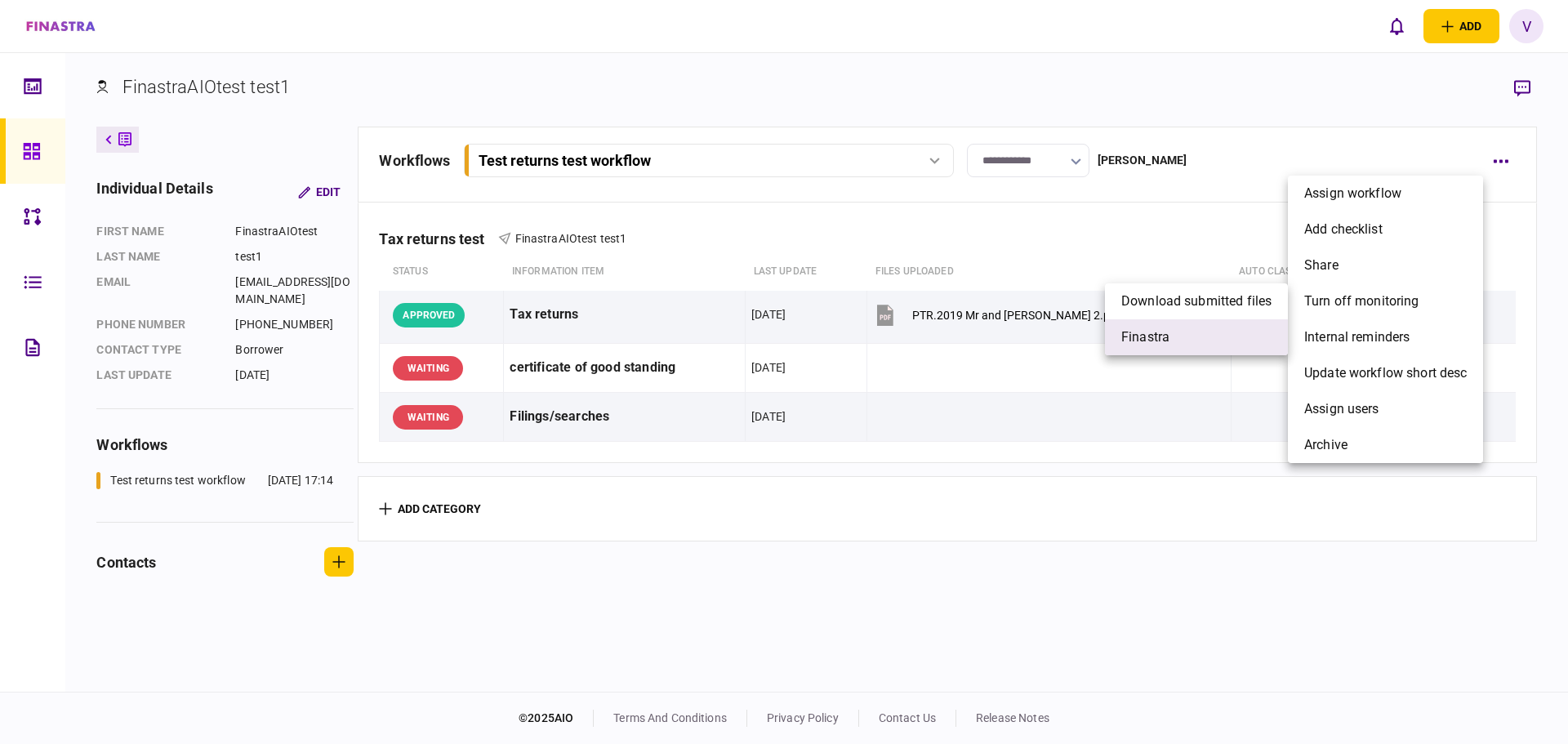
click at [1179, 330] on li "finastra" at bounding box center [1196, 337] width 183 height 36
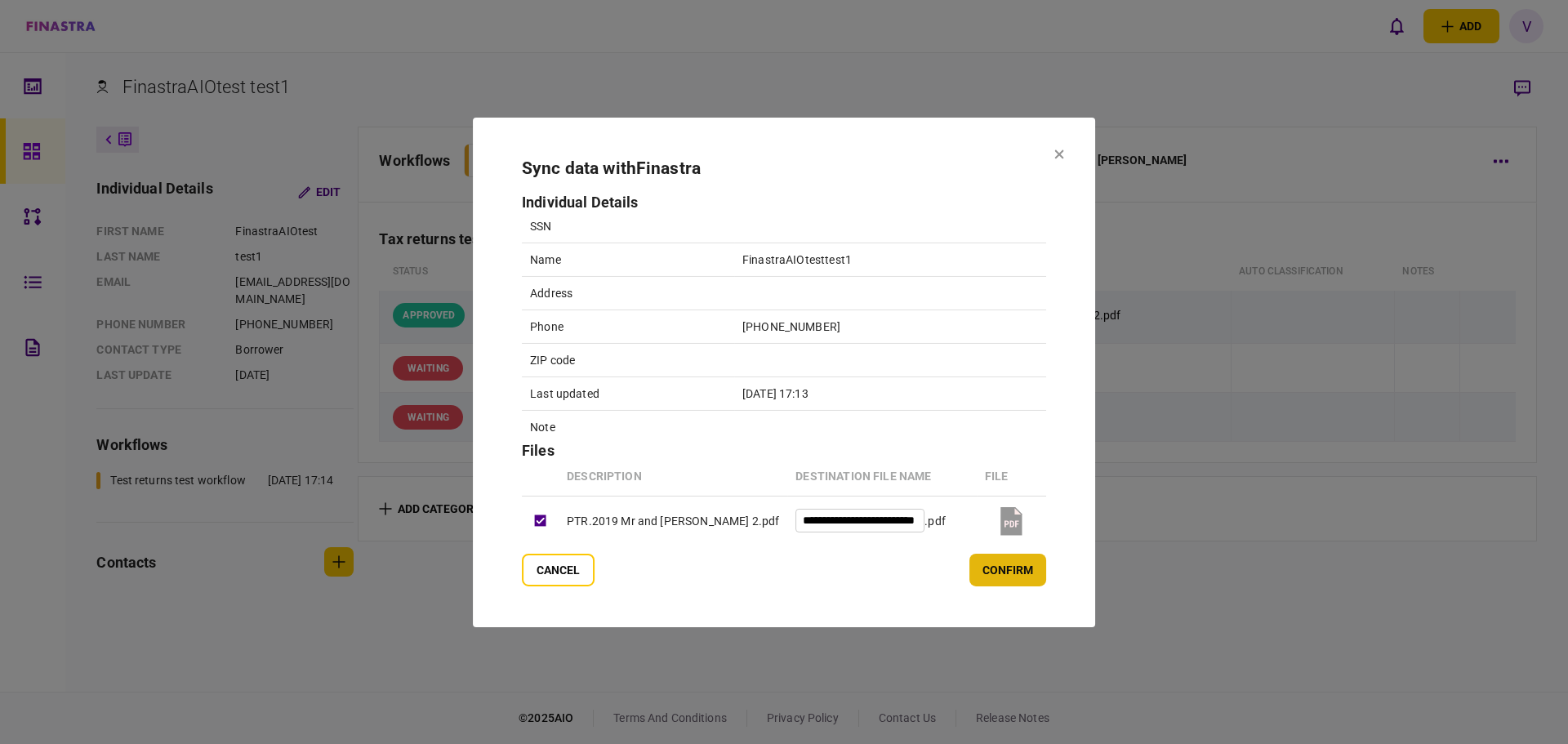
click at [1017, 574] on button "confirm" at bounding box center [1007, 570] width 77 height 33
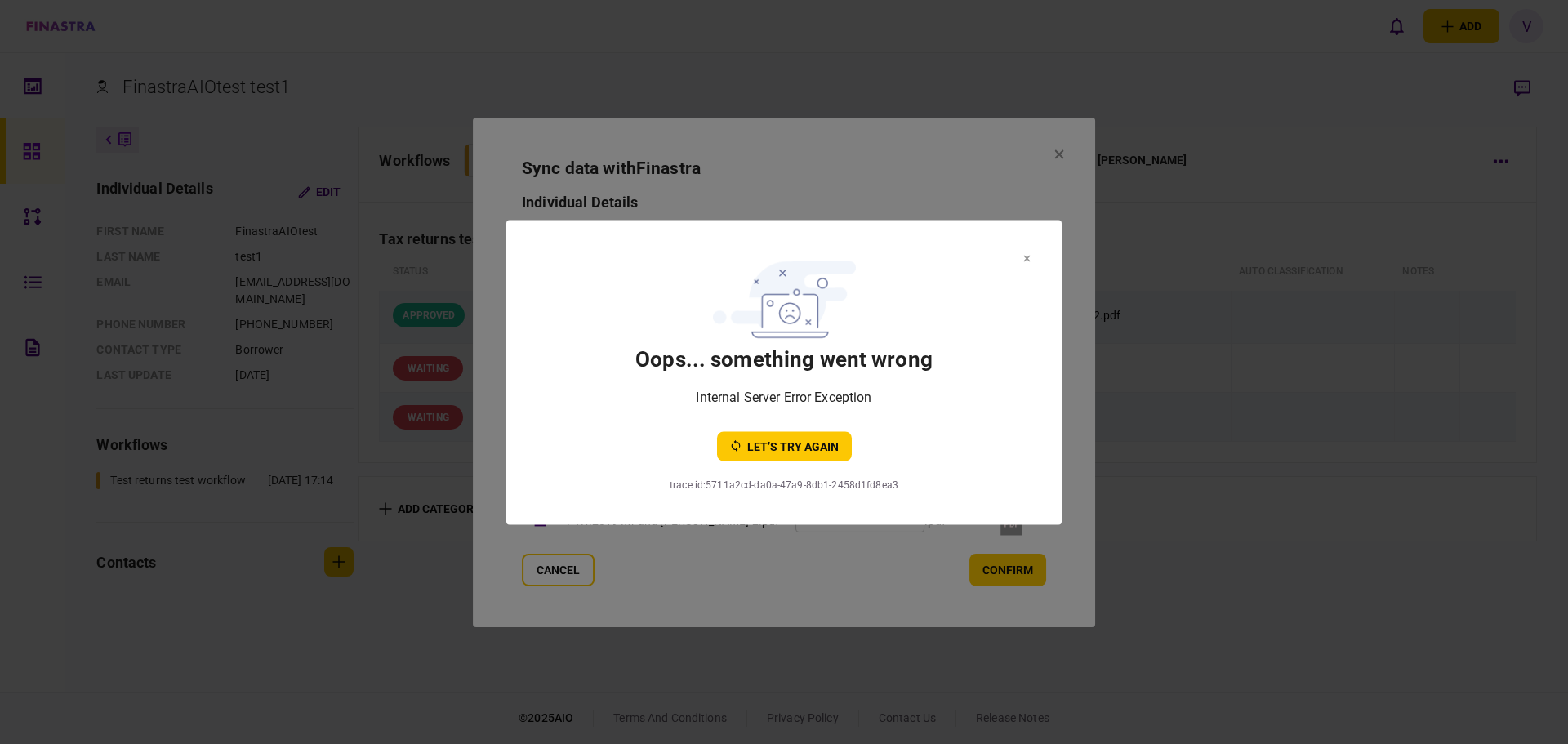
click at [1024, 253] on button at bounding box center [1027, 257] width 8 height 13
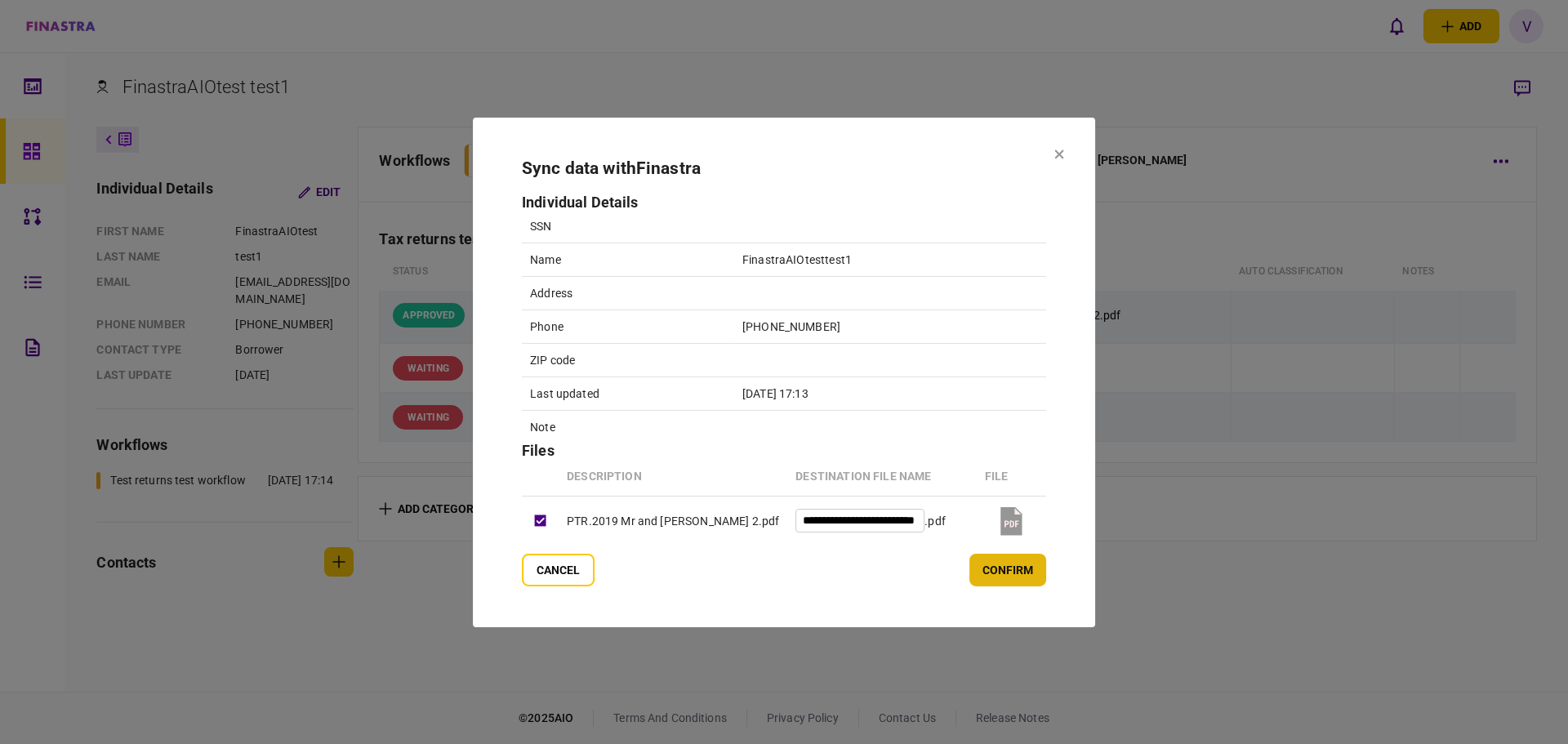
click at [1017, 580] on button "confirm" at bounding box center [1007, 570] width 77 height 33
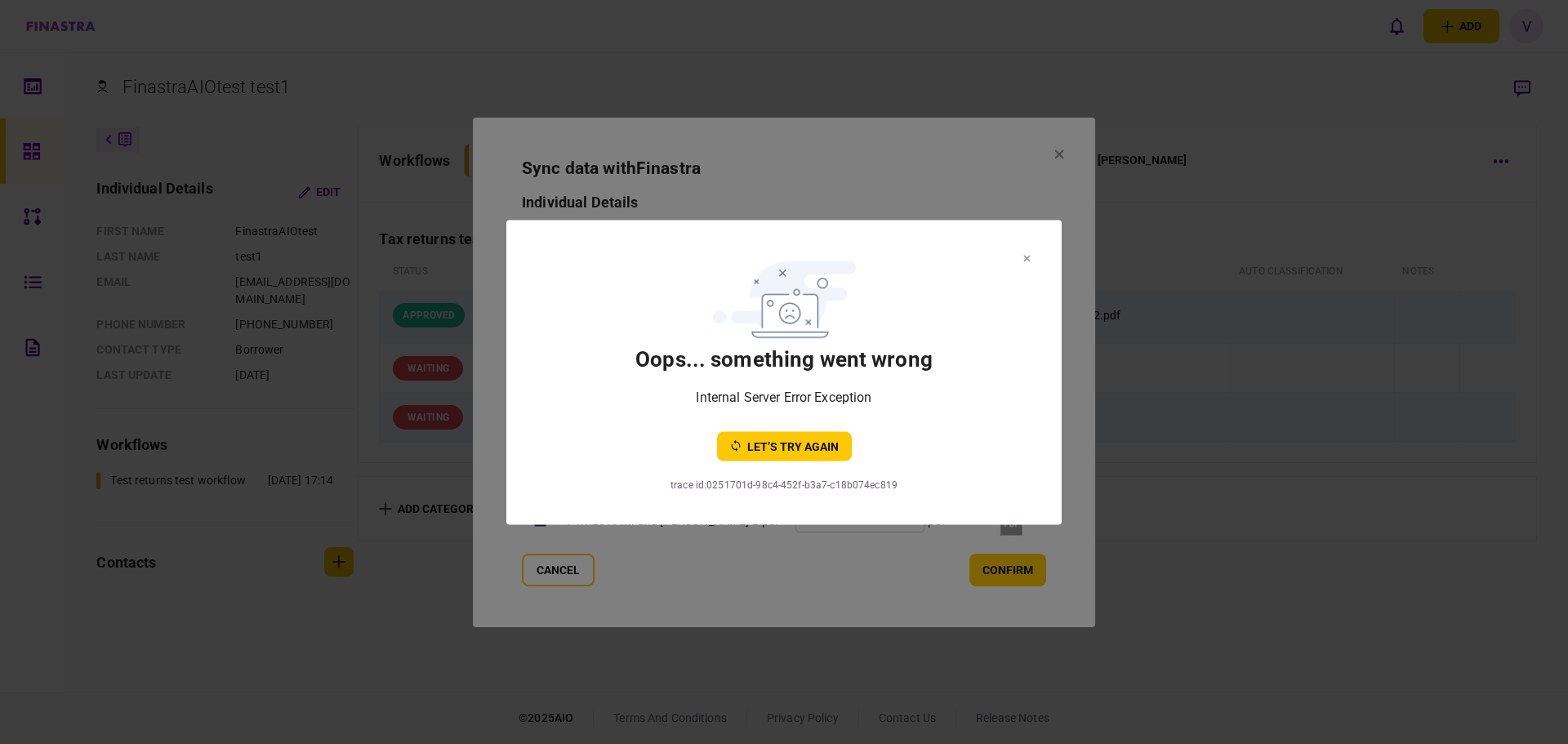
click at [1026, 255] on icon at bounding box center [1027, 258] width 8 height 7
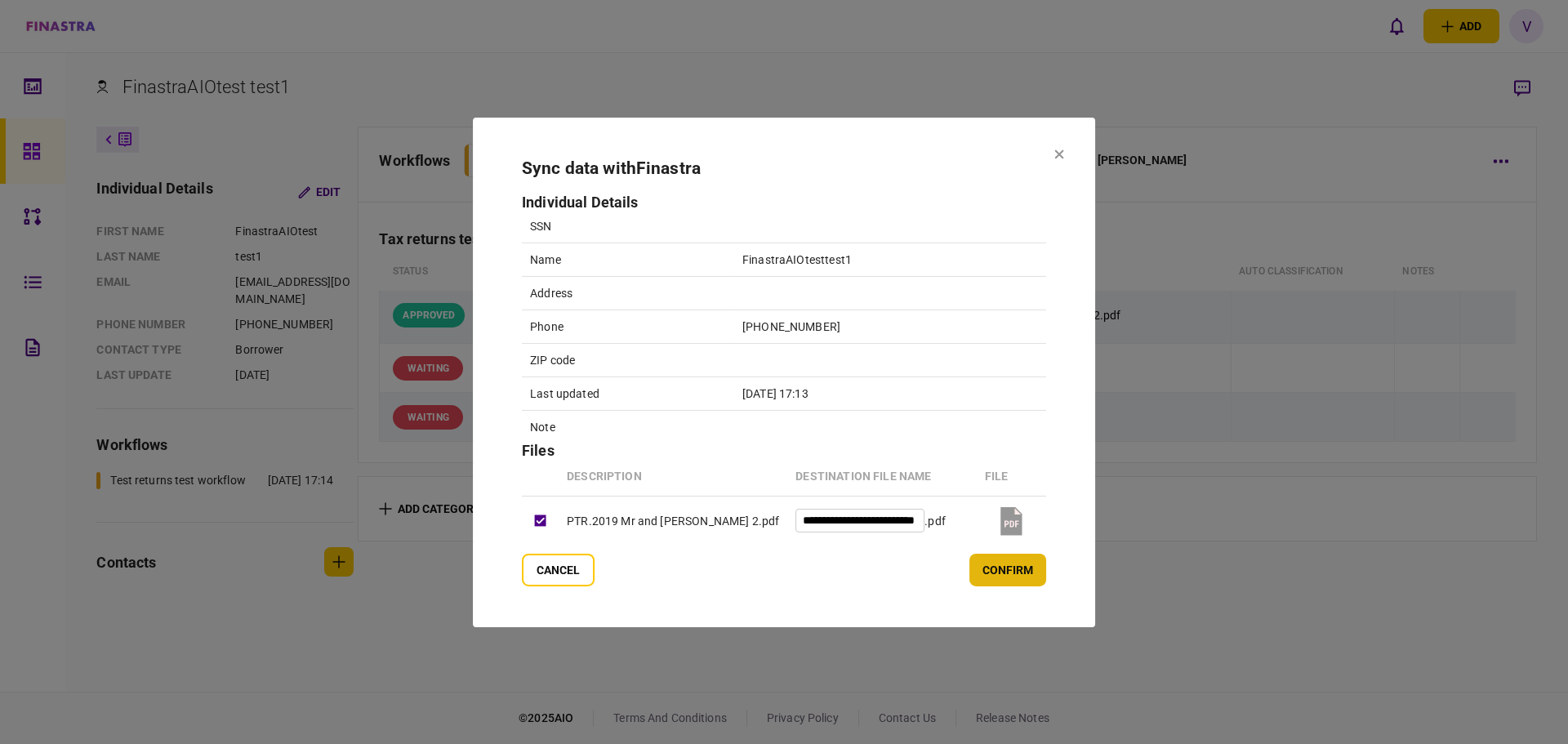
click at [1018, 577] on button "confirm" at bounding box center [1007, 570] width 77 height 33
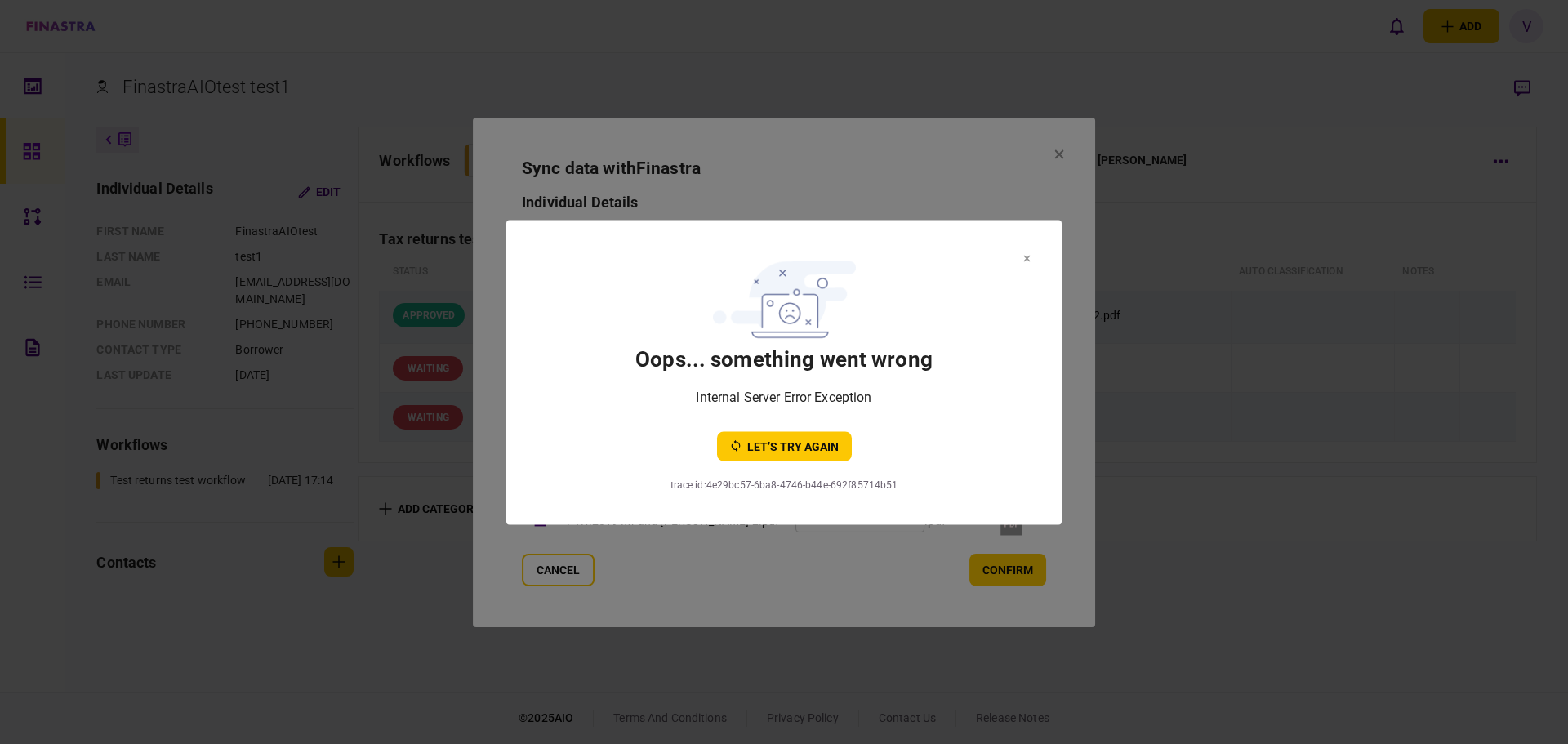
click at [1033, 253] on section "oops... something went wrong Internal Server Error Exception let’s try again tr…" at bounding box center [784, 372] width 556 height 305
click at [1022, 258] on section "oops... something went wrong Internal Server Error Exception let’s try again" at bounding box center [784, 357] width 490 height 208
click at [806, 340] on section "oops... something went wrong Internal Server Error Exception let’s try again" at bounding box center [784, 357] width 490 height 208
click at [1029, 258] on icon at bounding box center [1027, 258] width 8 height 7
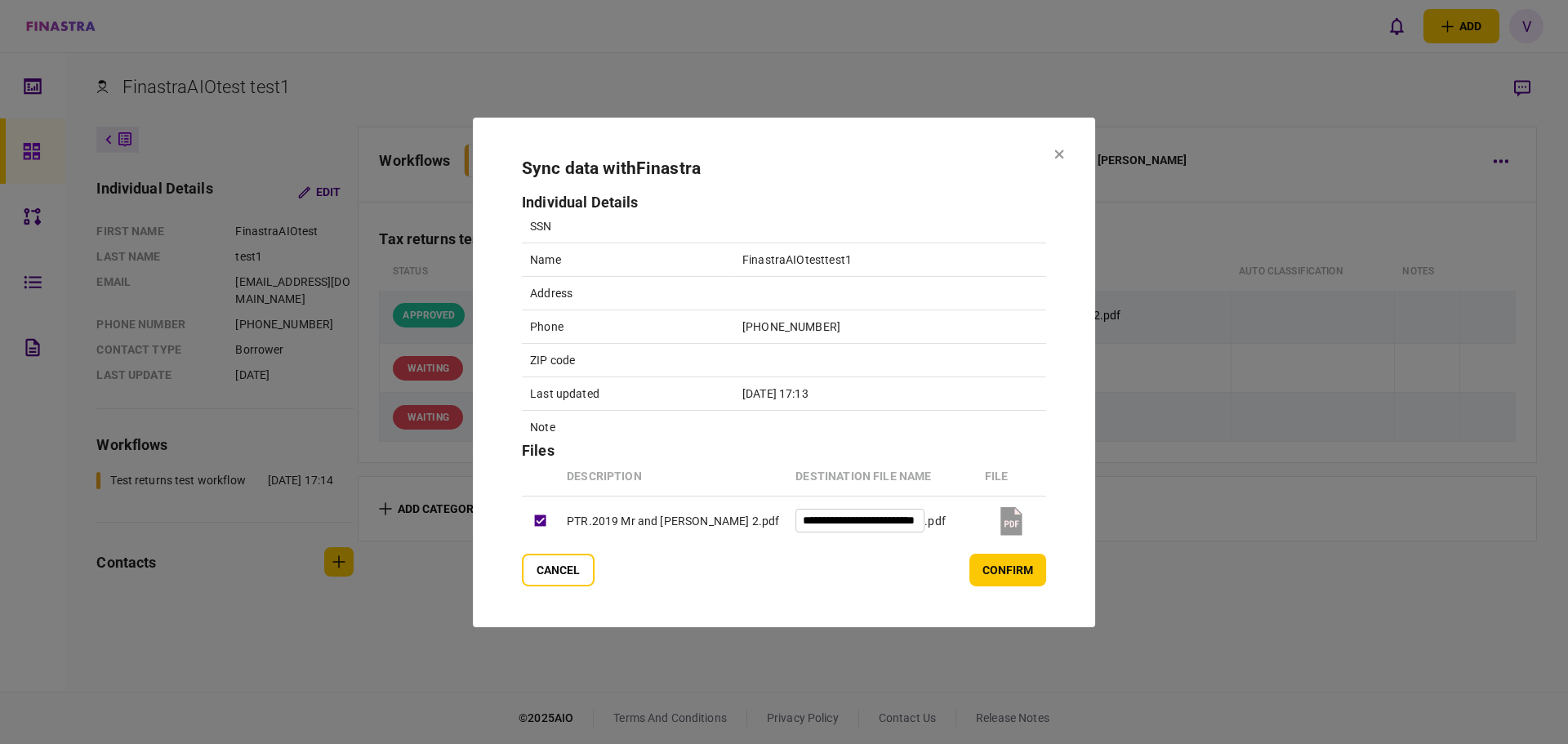
click at [870, 158] on h2 "Sync data with Finastra" at bounding box center [784, 168] width 524 height 20
click at [1001, 565] on button "confirm" at bounding box center [1007, 570] width 77 height 33
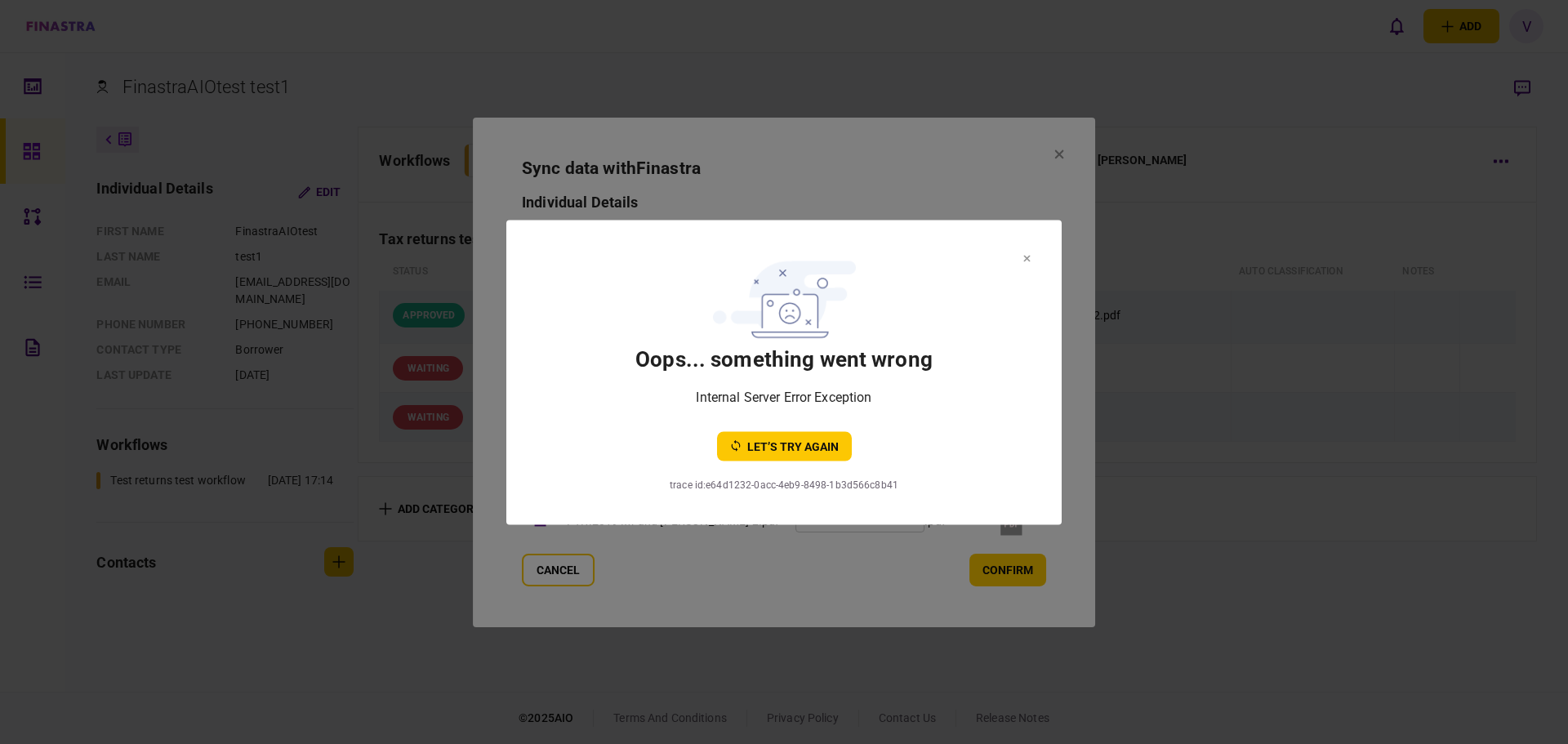
click at [1024, 260] on icon at bounding box center [1028, 258] width 7 height 7
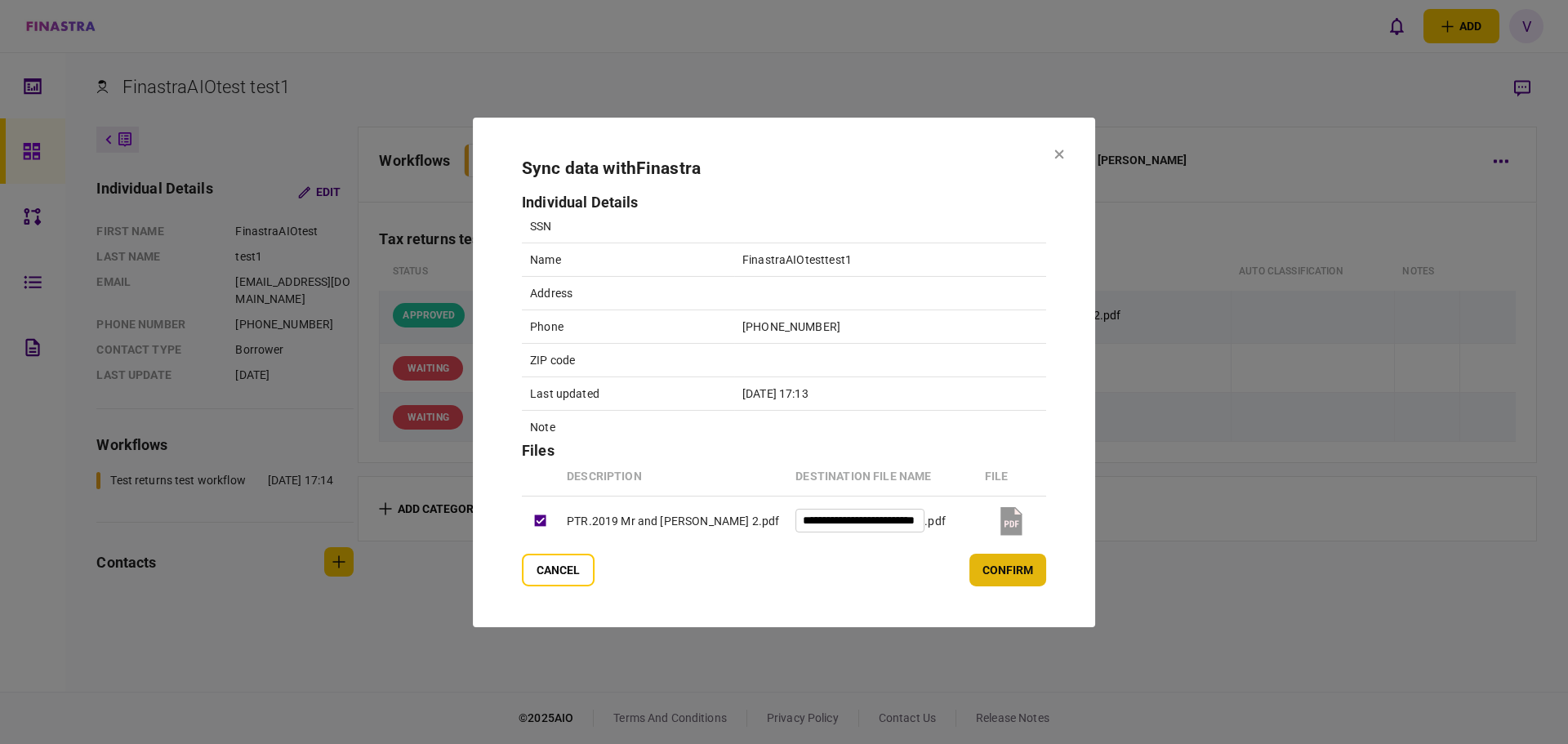
click at [1014, 563] on button "confirm" at bounding box center [1007, 570] width 77 height 33
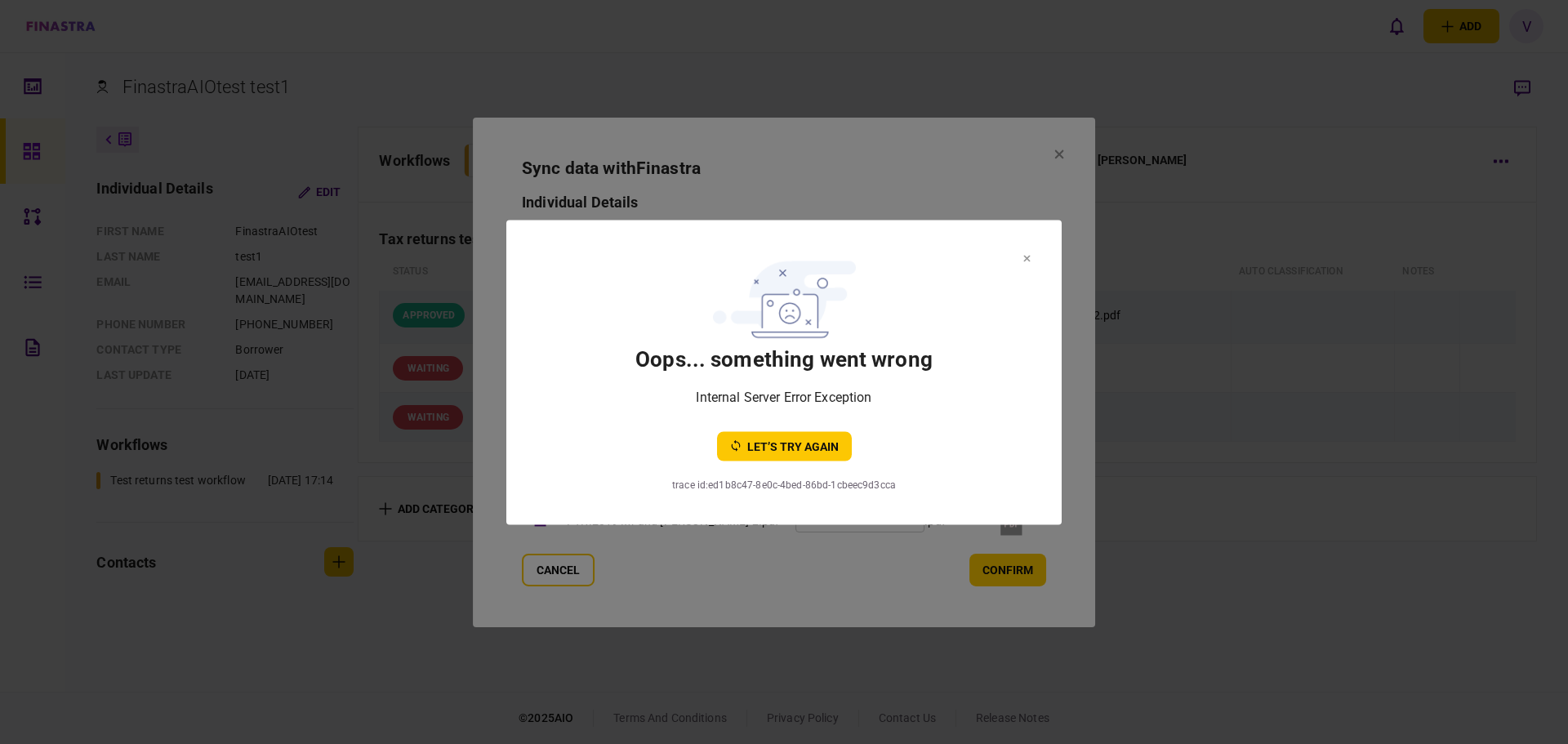
click at [1022, 256] on section "oops... something went wrong Internal Server Error Exception let’s try again" at bounding box center [784, 357] width 490 height 208
click at [1028, 260] on icon at bounding box center [1027, 258] width 8 height 7
